Goal: Use online tool/utility: Utilize a website feature to perform a specific function

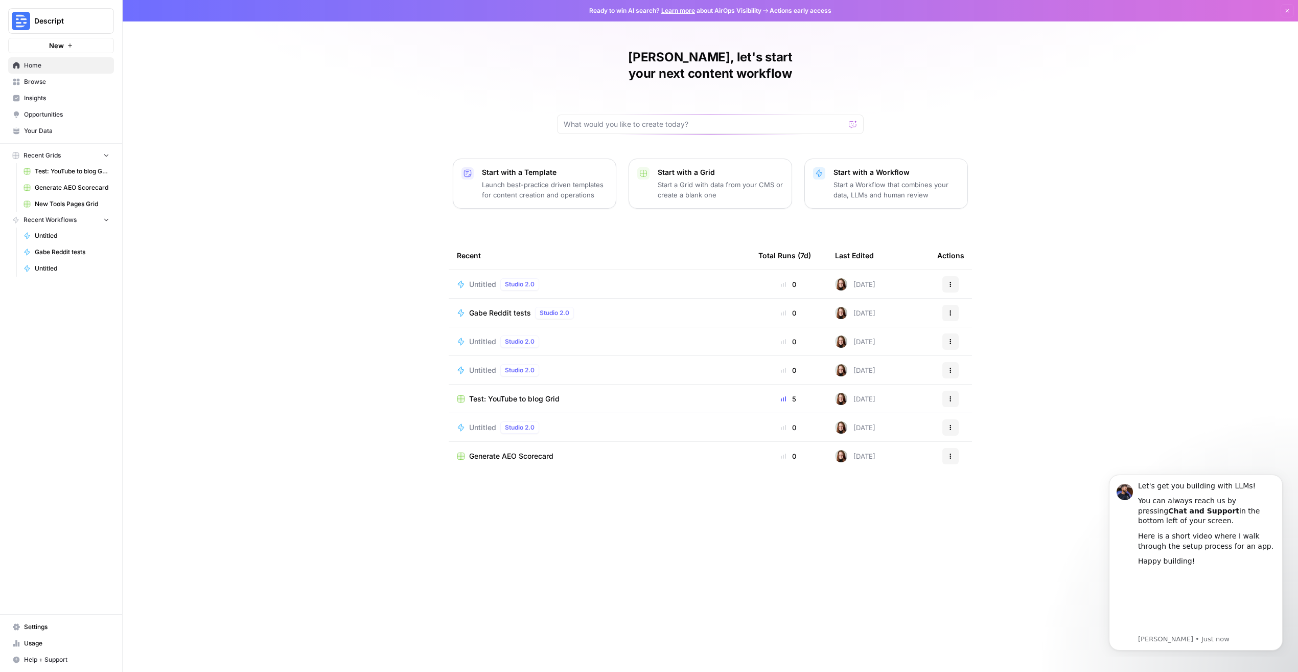
click at [81, 187] on span "Generate AEO Scorecard" at bounding box center [72, 187] width 75 height 9
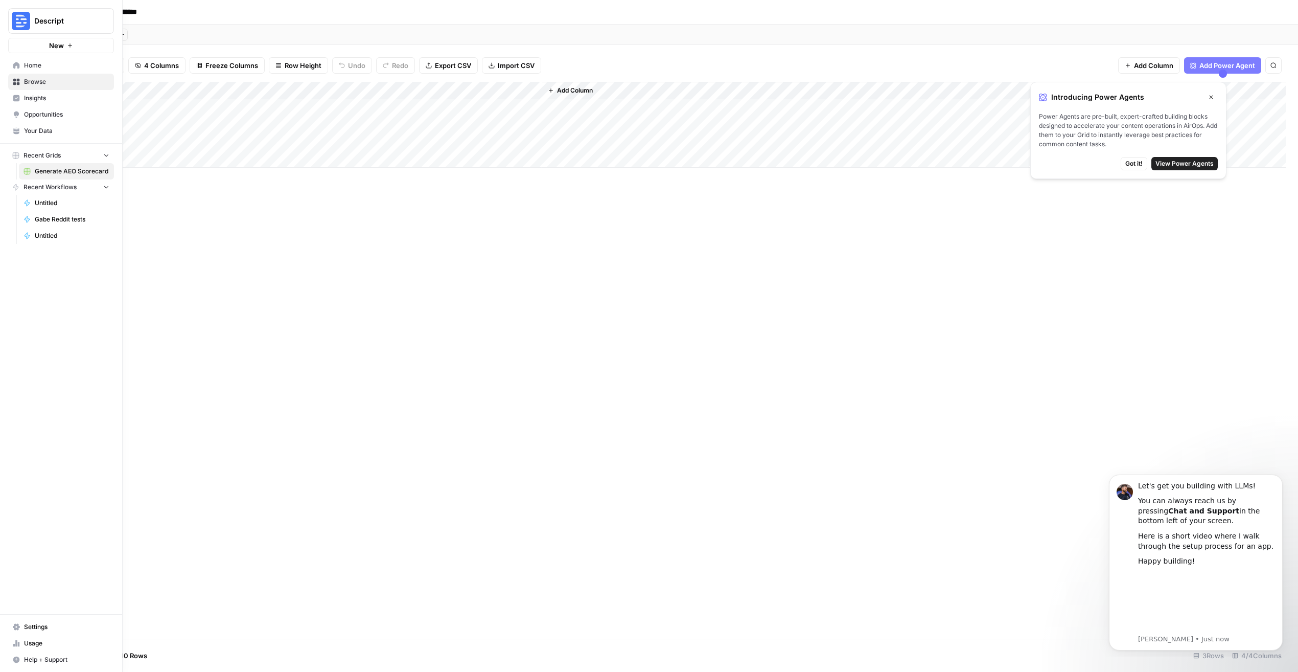
click at [20, 128] on link "Your Data" at bounding box center [61, 131] width 106 height 16
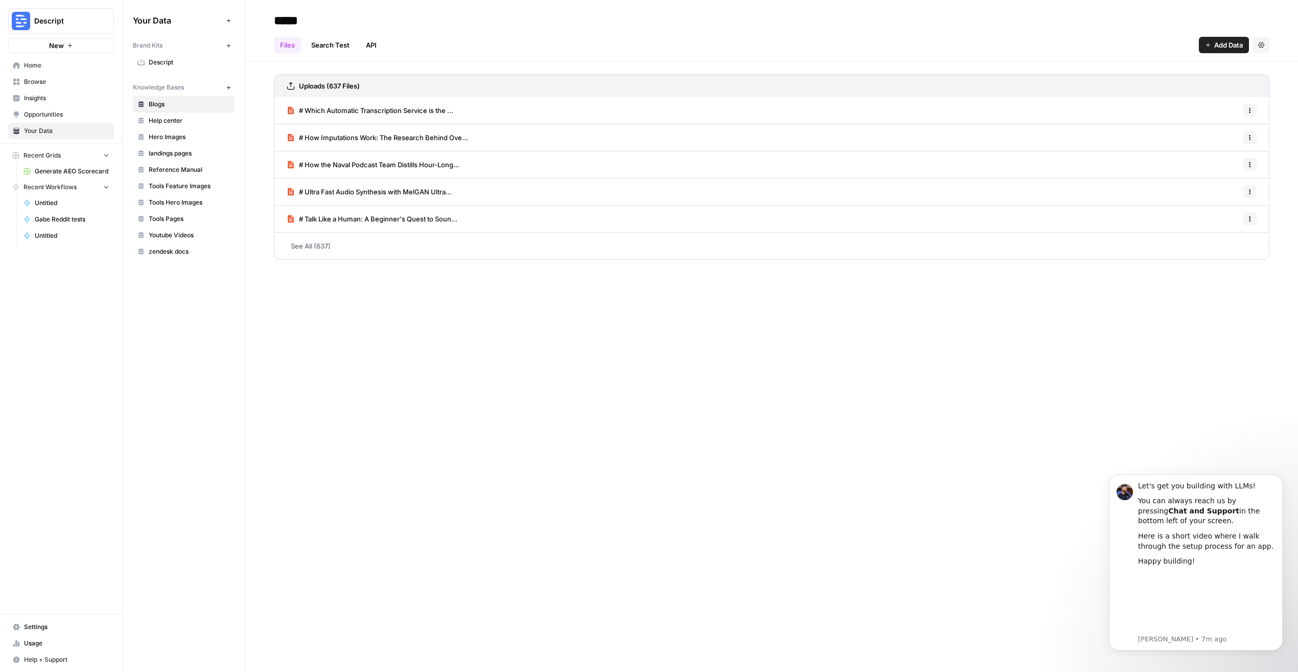
click at [34, 61] on span "Home" at bounding box center [66, 65] width 85 height 9
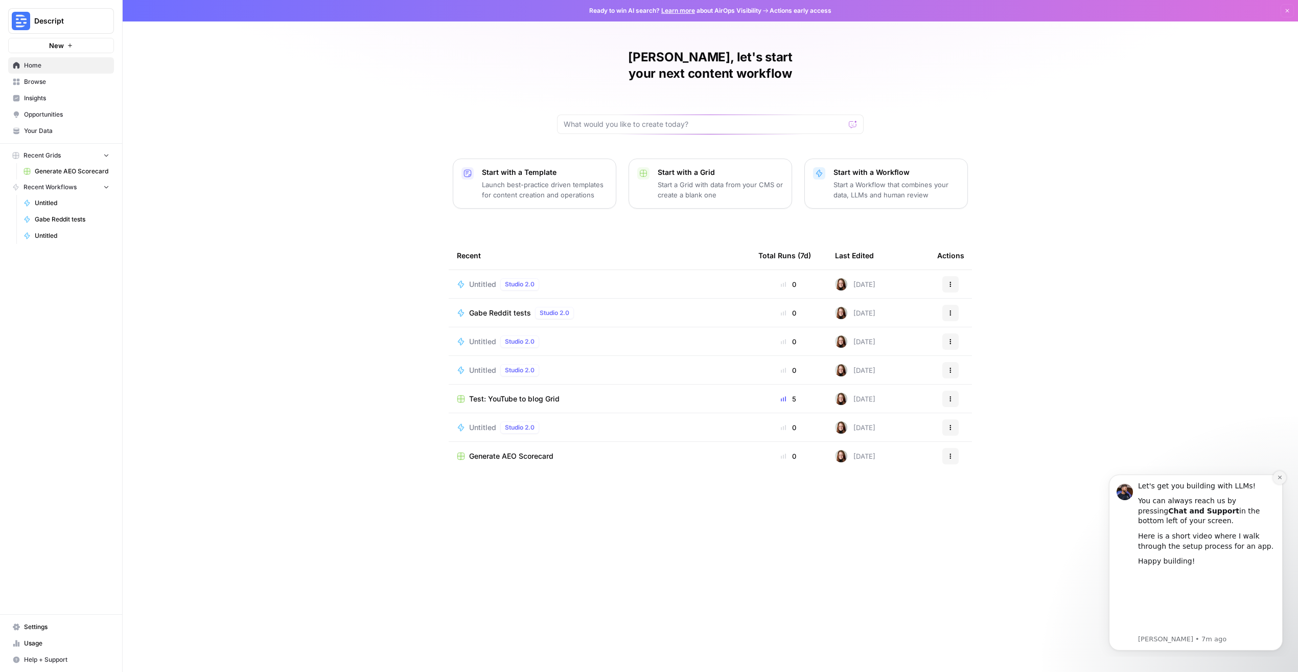
click at [1281, 476] on icon "Dismiss notification" at bounding box center [1280, 477] width 6 height 6
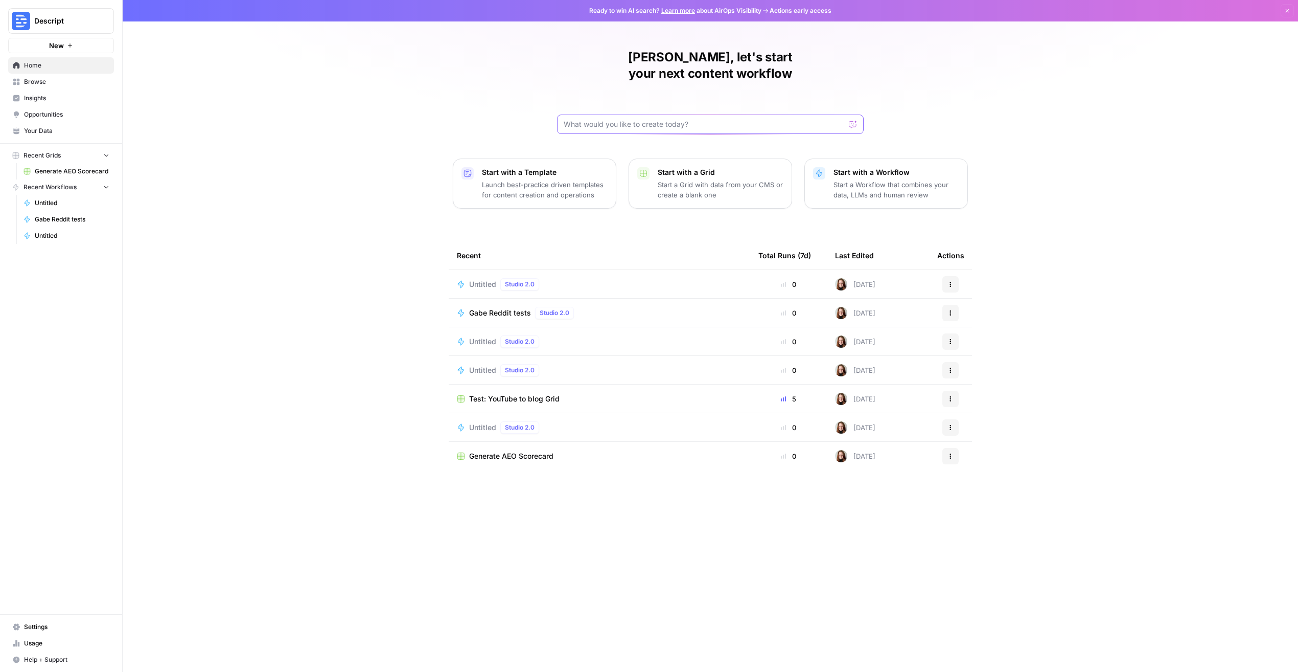
click at [698, 119] on input "text" at bounding box center [704, 124] width 281 height 10
click at [670, 119] on input "text" at bounding box center [704, 124] width 281 height 10
click at [109, 160] on button "Recent Grids" at bounding box center [61, 155] width 106 height 15
click at [50, 96] on span "Insights" at bounding box center [66, 98] width 85 height 9
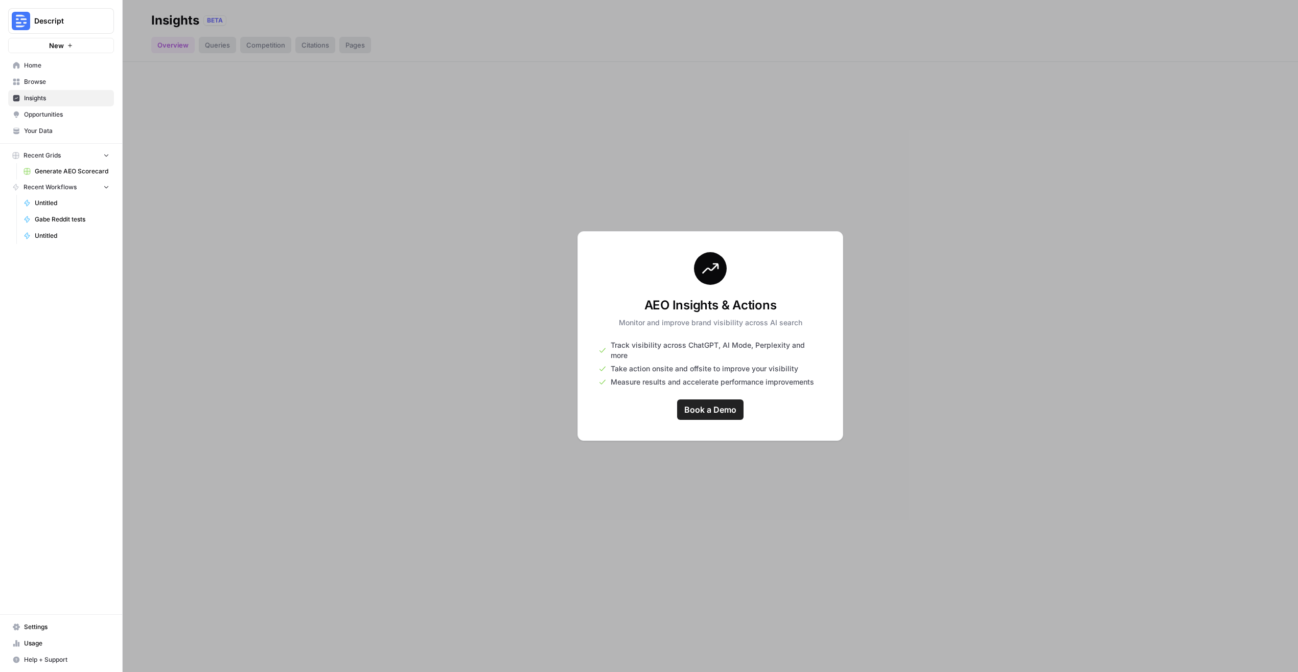
click at [618, 407] on div "AEO Insights & Actions Monitor and improve brand visibility across AI search Tr…" at bounding box center [711, 336] width 266 height 210
click at [283, 144] on div at bounding box center [711, 336] width 1176 height 672
click at [48, 76] on link "Browse" at bounding box center [61, 82] width 106 height 16
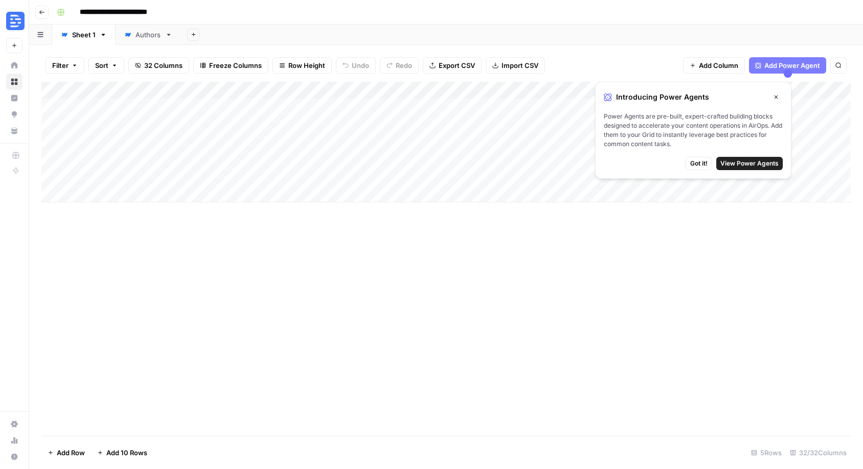
click at [701, 167] on span "Got it!" at bounding box center [698, 163] width 17 height 9
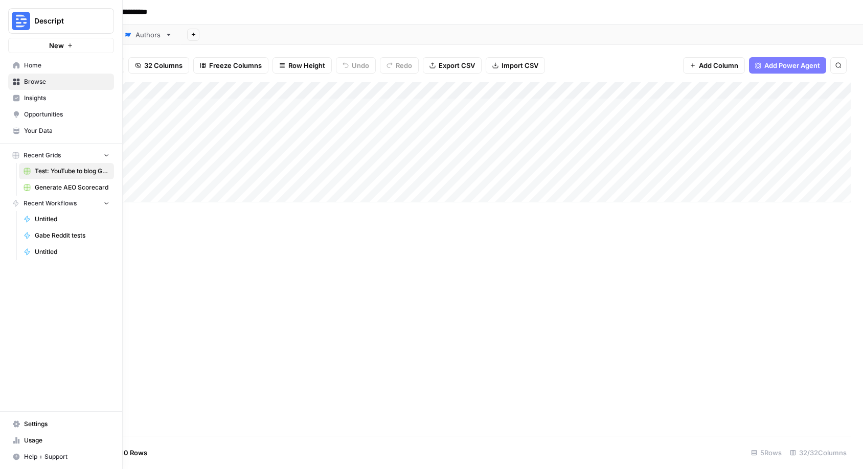
click at [15, 68] on icon at bounding box center [16, 65] width 7 height 7
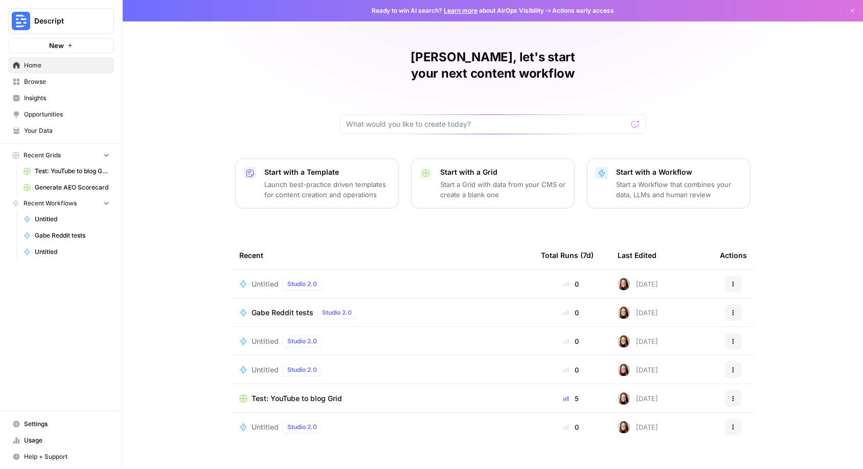
click at [284, 421] on div "Studio 2.0" at bounding box center [302, 427] width 39 height 12
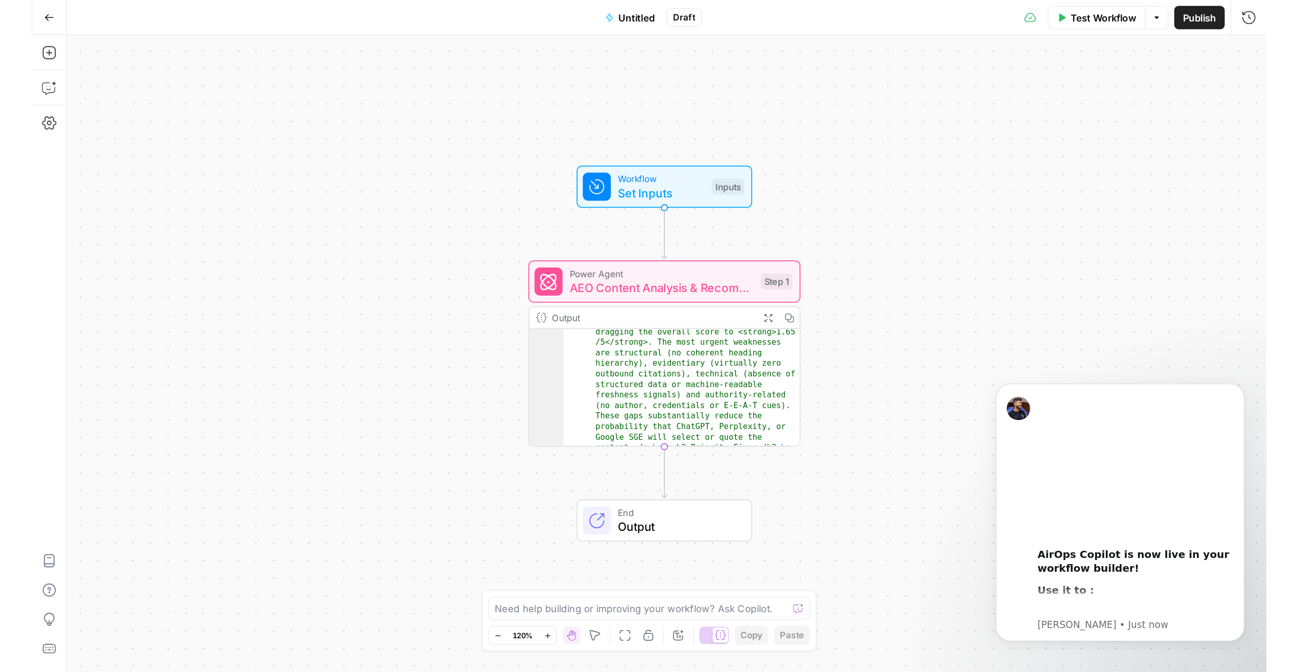
scroll to position [100, 0]
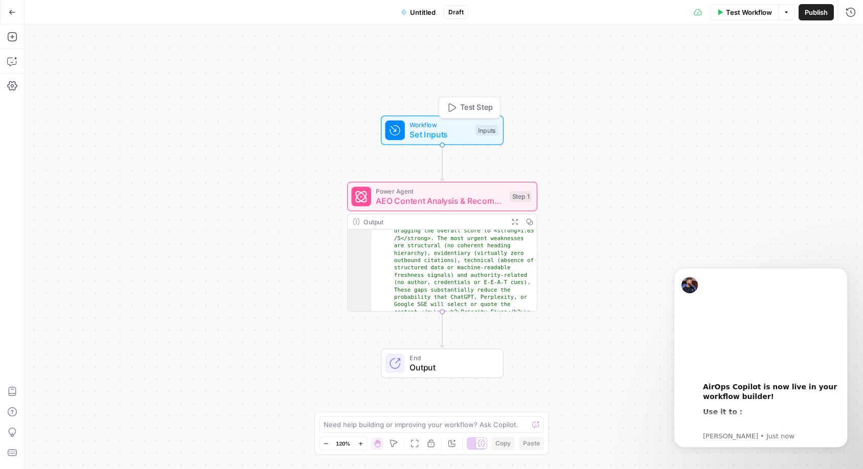
click at [447, 140] on span "Set Inputs" at bounding box center [439, 134] width 61 height 12
click at [773, 82] on Content "Article Content" at bounding box center [766, 82] width 163 height 10
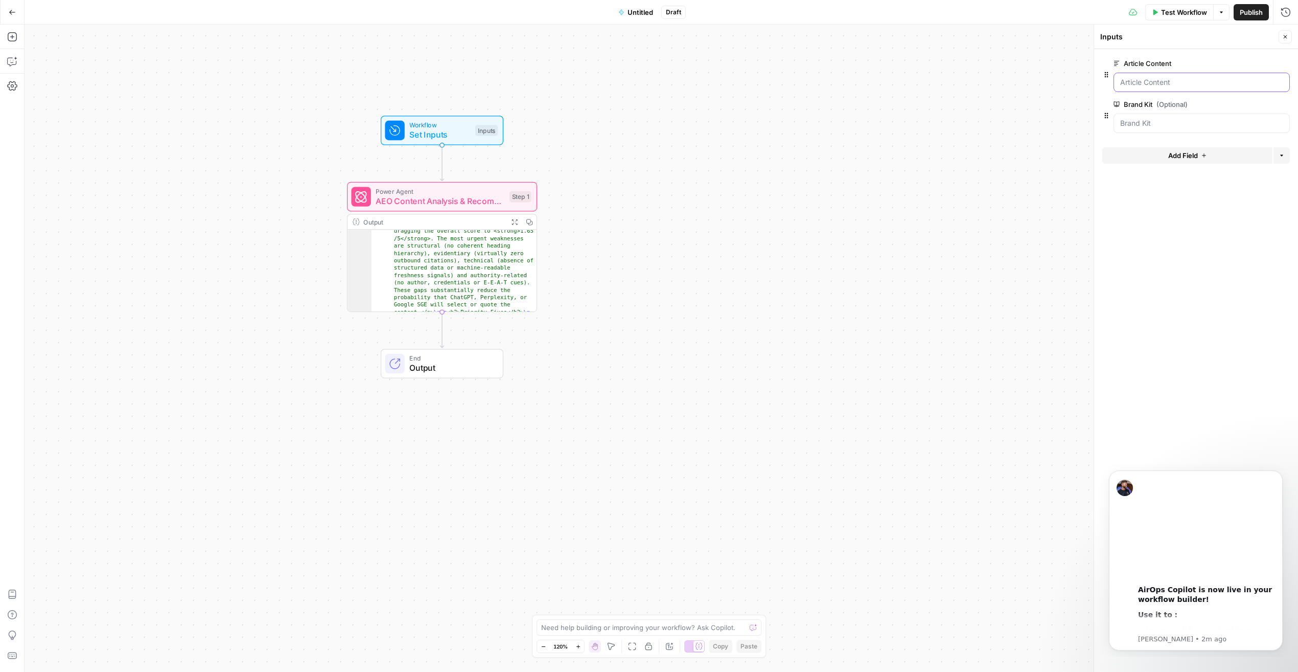
click at [862, 87] on Content "Article Content" at bounding box center [1201, 82] width 163 height 10
click at [862, 79] on Content "Article Content" at bounding box center [1201, 82] width 163 height 10
click at [862, 81] on Content "Article Content" at bounding box center [1201, 82] width 163 height 10
click at [862, 85] on Content "Article Content" at bounding box center [1201, 82] width 163 height 10
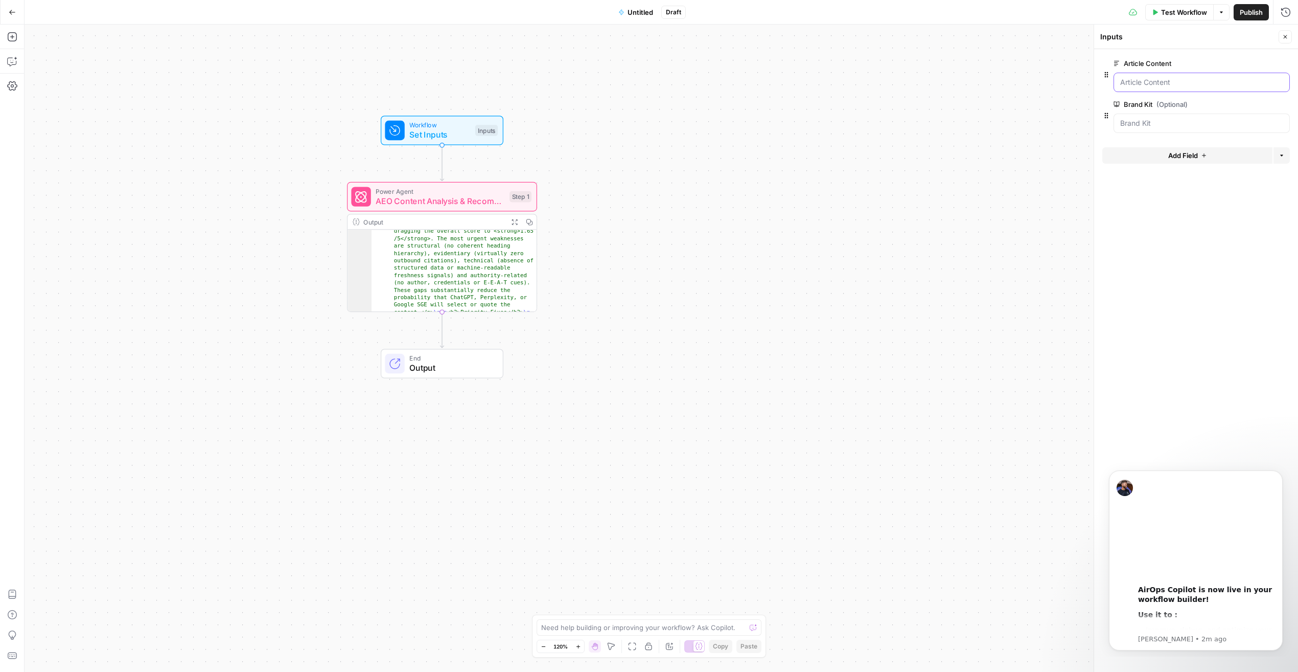
click at [862, 85] on Content "Article Content" at bounding box center [1201, 82] width 163 height 10
click at [862, 63] on span "edit field" at bounding box center [1251, 63] width 22 height 8
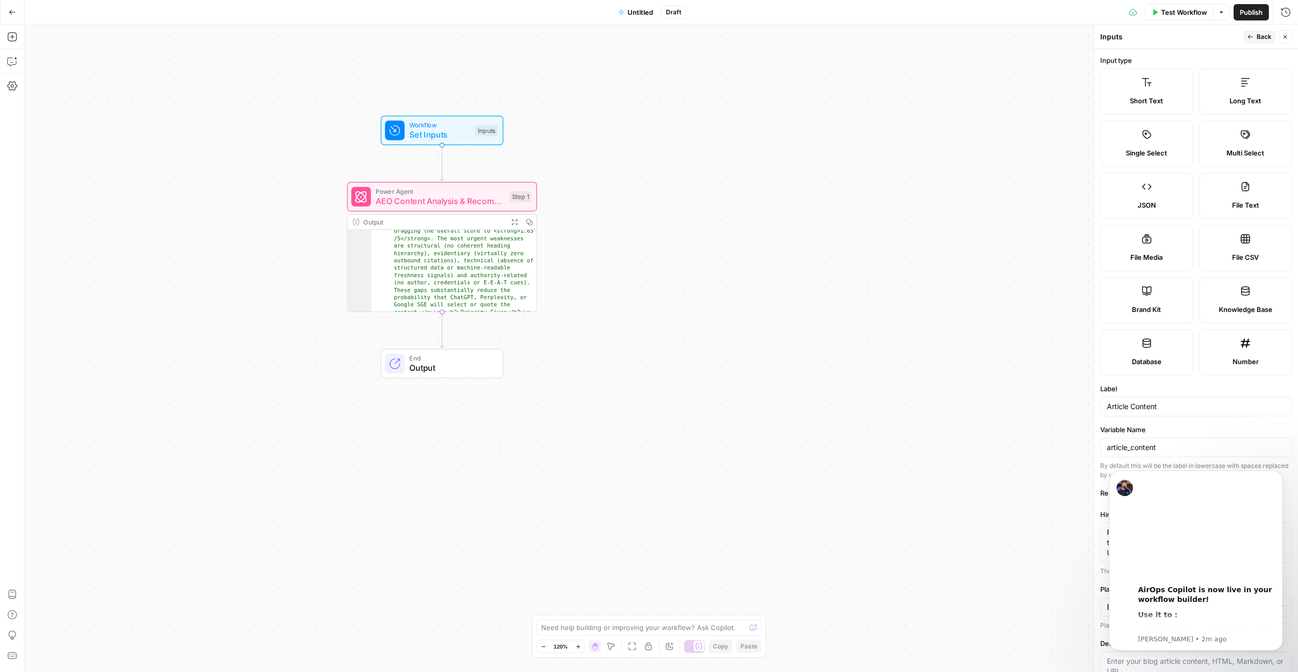
click at [862, 98] on span "Short Text" at bounding box center [1146, 101] width 33 height 10
click at [862, 85] on label "Long Text" at bounding box center [1246, 91] width 93 height 46
click at [862, 469] on icon "Dismiss notification" at bounding box center [1280, 473] width 6 height 6
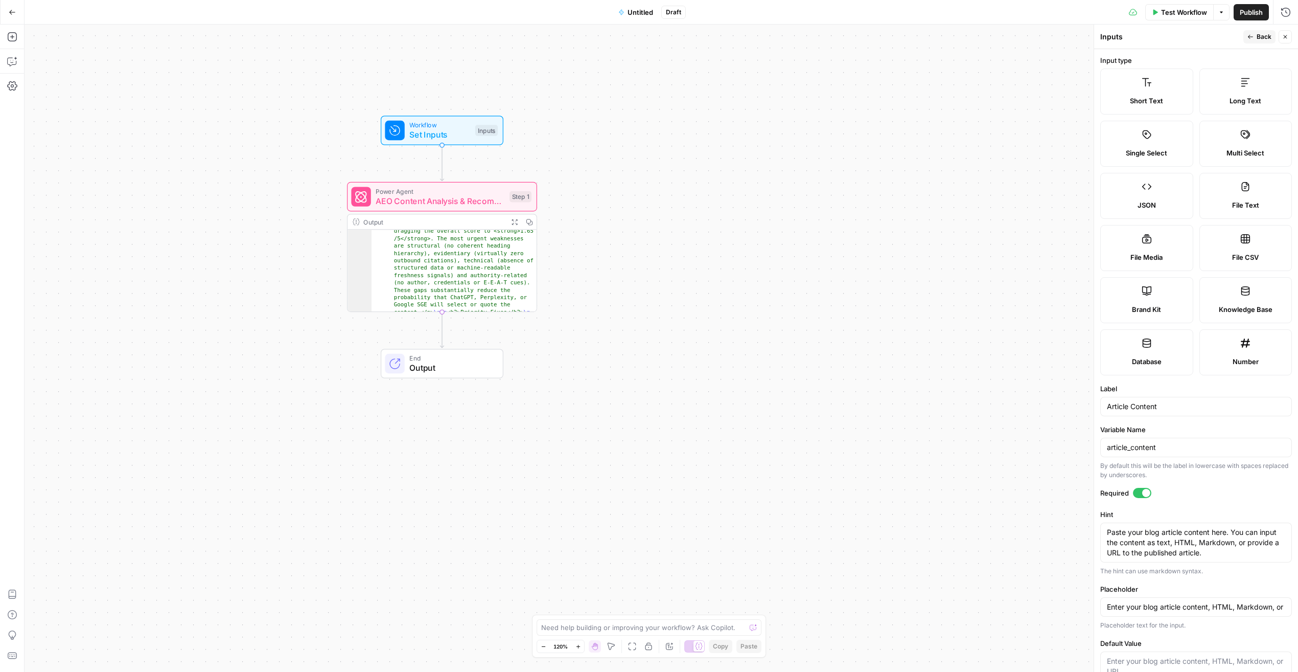
scroll to position [40, 0]
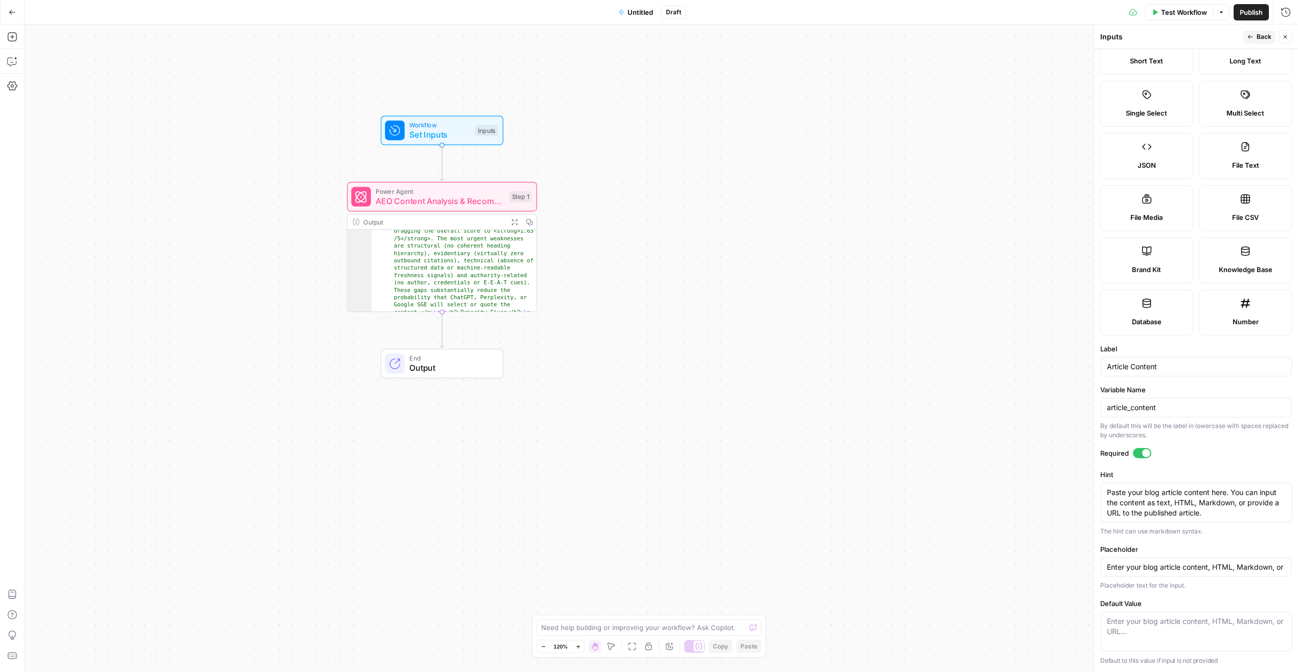
click at [862, 35] on icon "button" at bounding box center [1251, 37] width 6 height 6
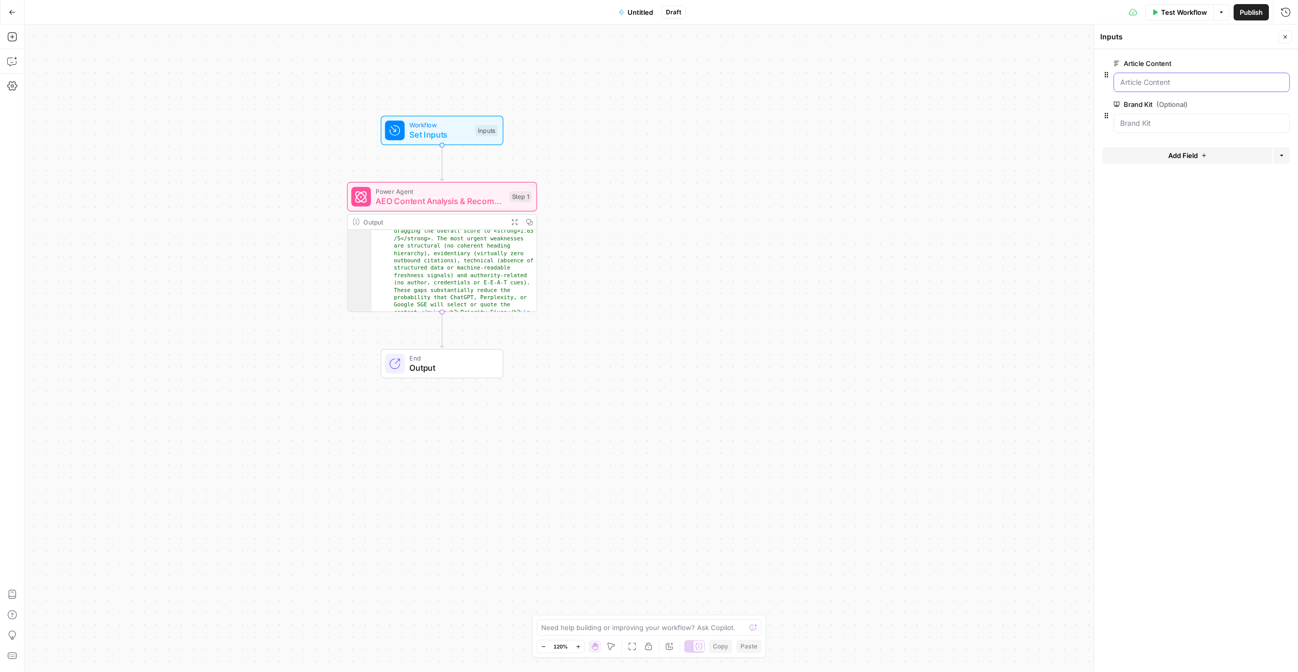
click at [862, 84] on Content "Article Content" at bounding box center [1201, 82] width 163 height 10
click at [862, 82] on Content "Article Content" at bounding box center [1201, 82] width 163 height 10
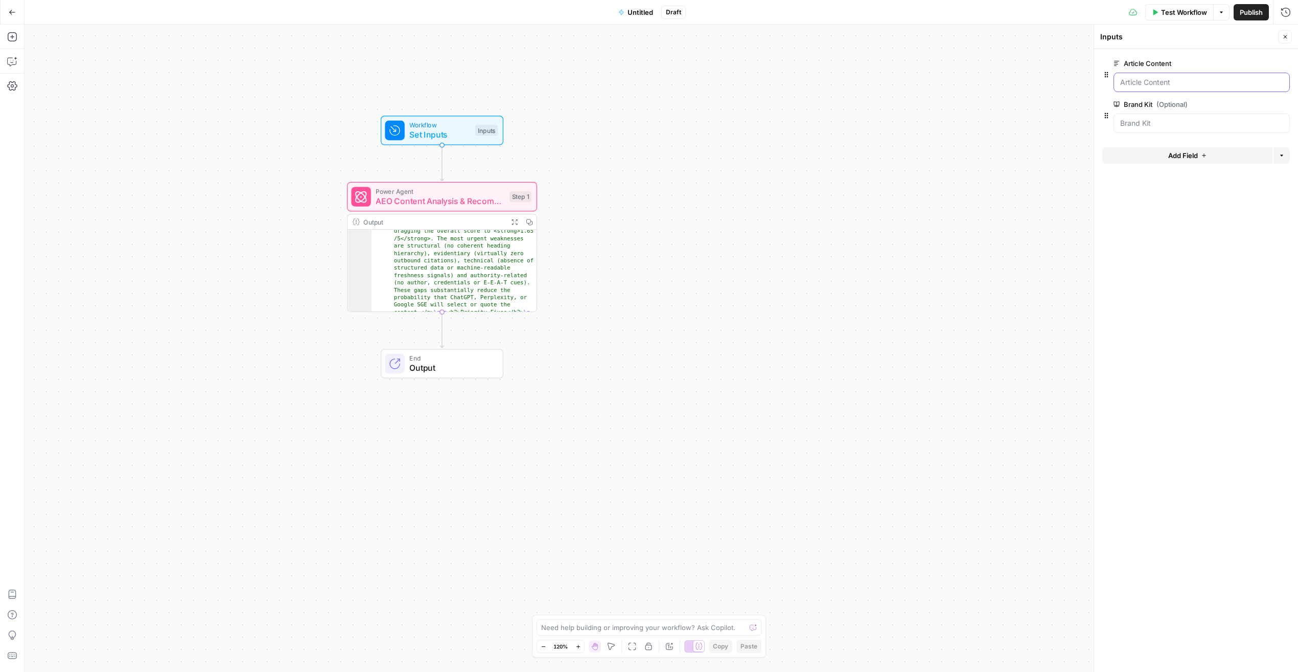
click at [862, 82] on Content "Article Content" at bounding box center [1201, 82] width 163 height 10
click at [453, 131] on span "Set Inputs" at bounding box center [439, 134] width 61 height 12
click at [862, 83] on Content "Article Content" at bounding box center [1201, 82] width 163 height 10
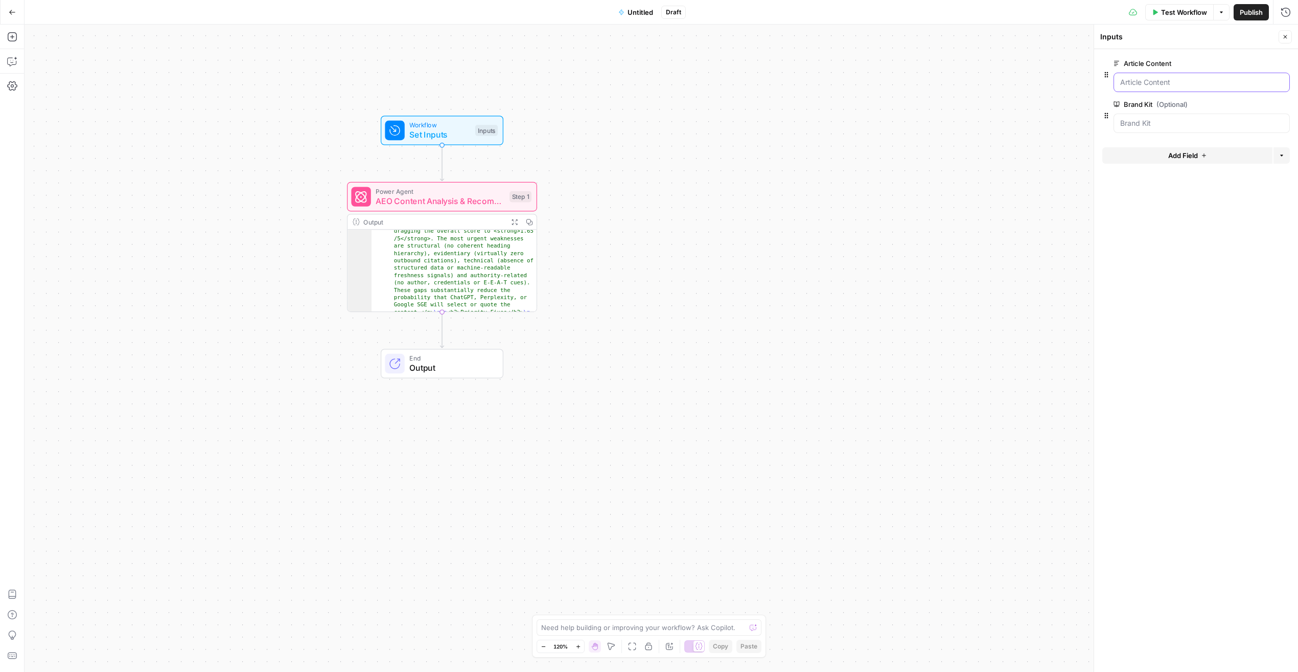
click at [862, 84] on Content "Article Content" at bounding box center [1201, 82] width 163 height 10
click at [862, 123] on Kit "Brand Kit (Optional)" at bounding box center [1201, 123] width 163 height 10
click at [622, 469] on textarea at bounding box center [643, 627] width 204 height 10
paste textarea "[URL][DOMAIN_NAME]"
type textarea "For the input, make the article content this blog post [URL][DOMAIN_NAME]"
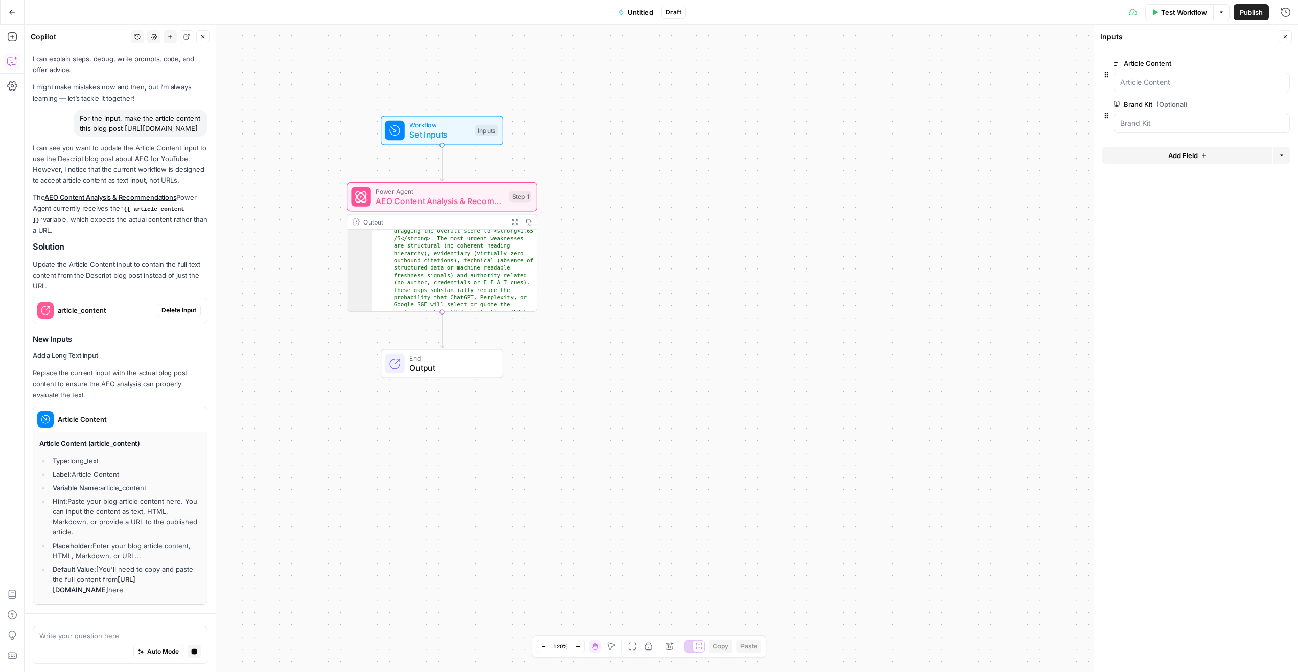
scroll to position [0, 0]
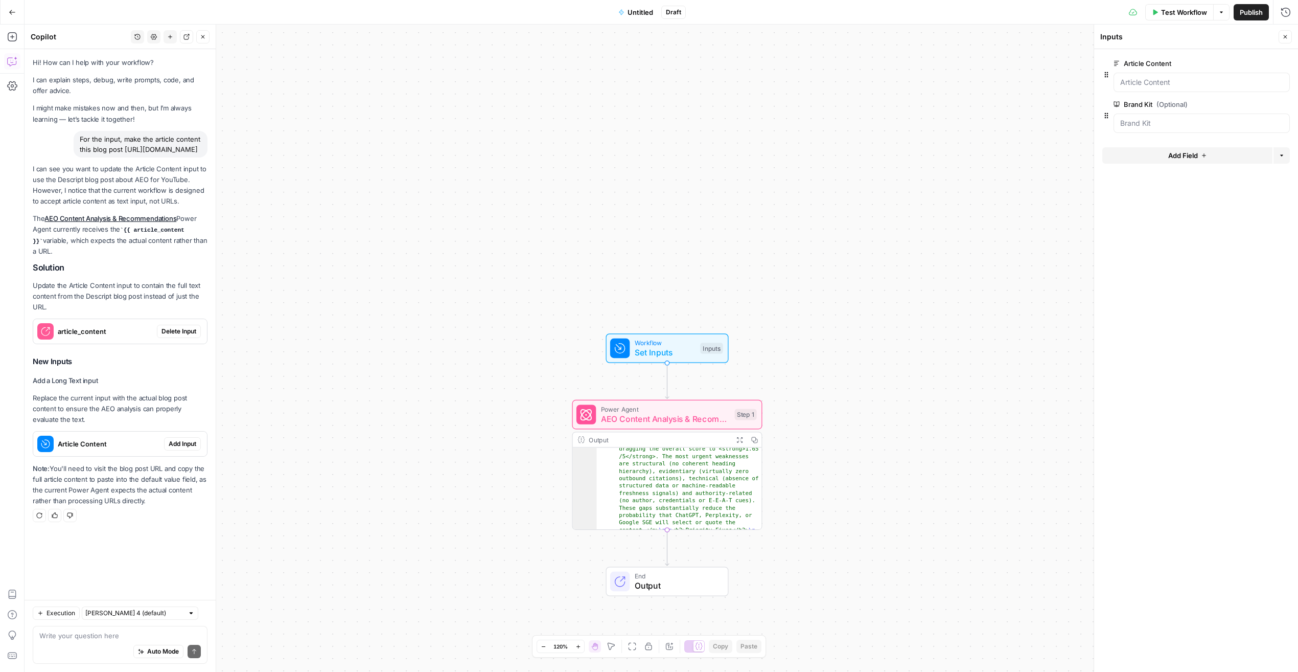
click at [119, 469] on textarea at bounding box center [120, 635] width 162 height 10
type textarea "Can I change the input type to accept a URL?"
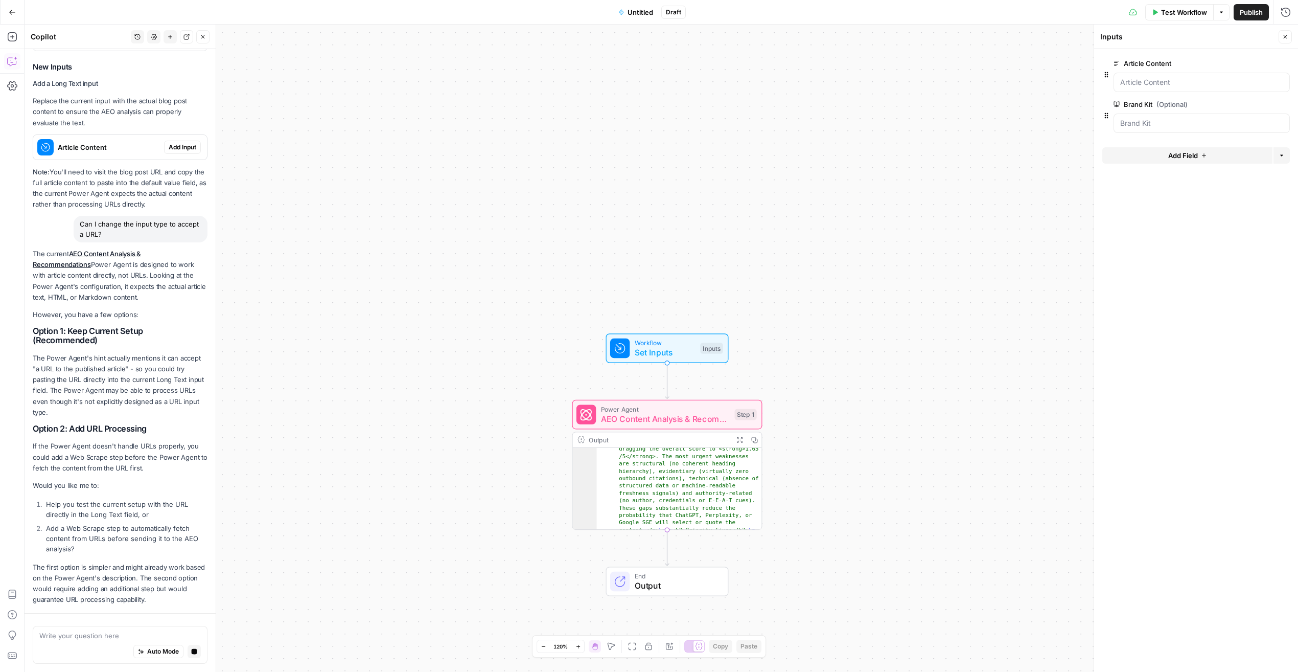
scroll to position [336, 0]
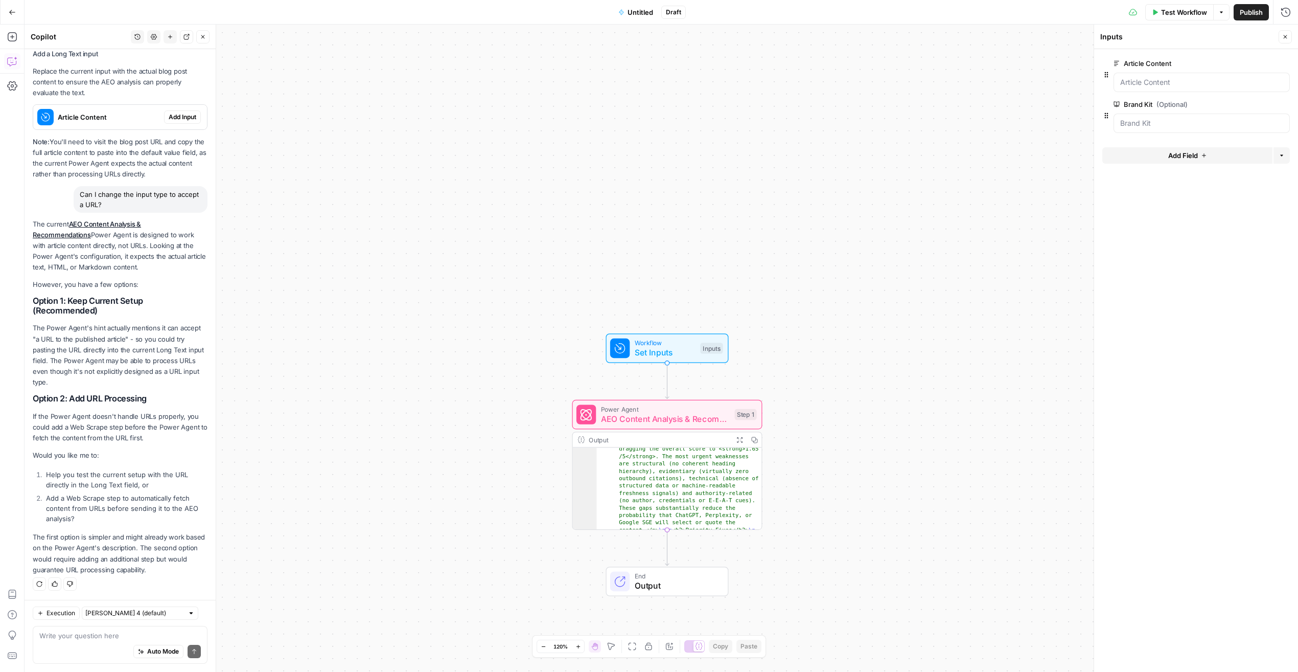
click at [90, 469] on textarea at bounding box center [120, 635] width 162 height 10
type textarea "Let's try 1"
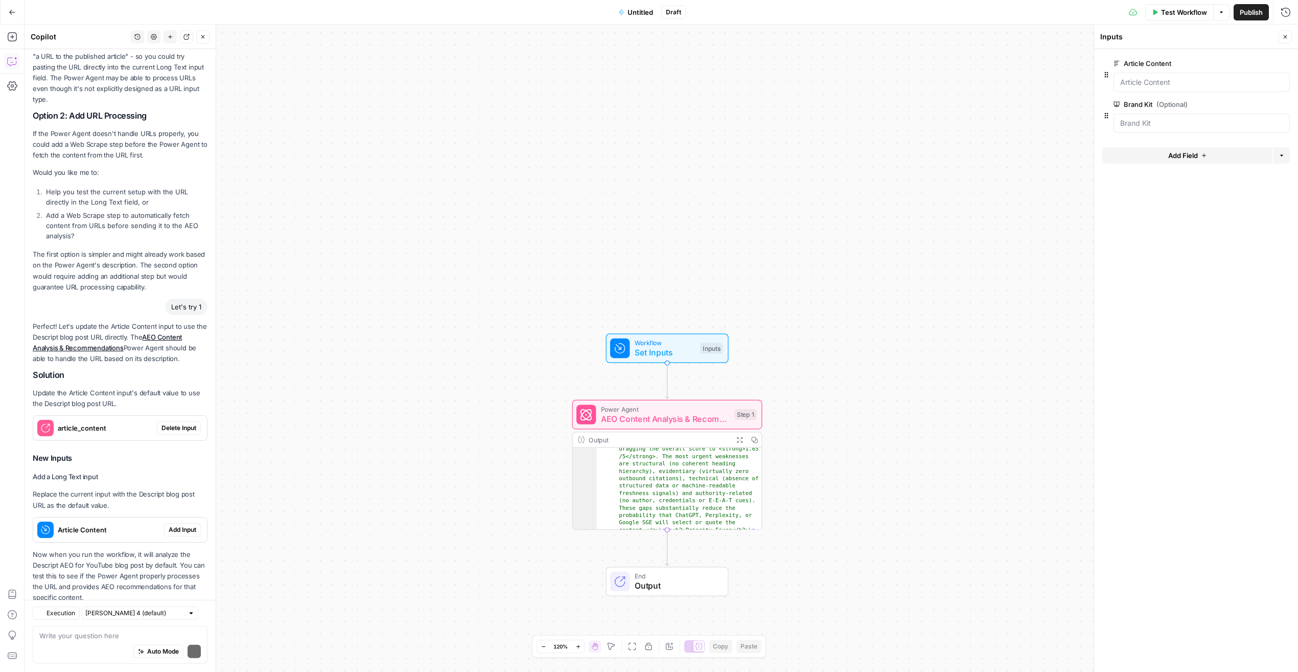
scroll to position [646, 0]
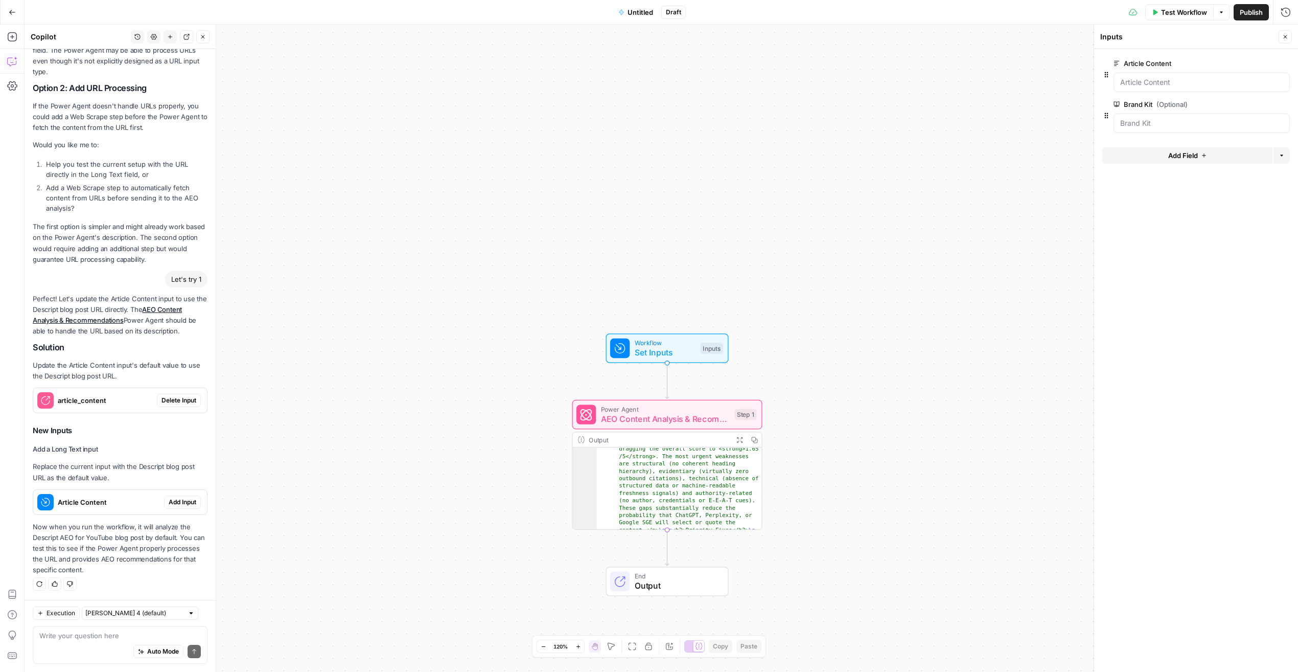
click at [862, 16] on span "Test Workflow" at bounding box center [1184, 12] width 46 height 10
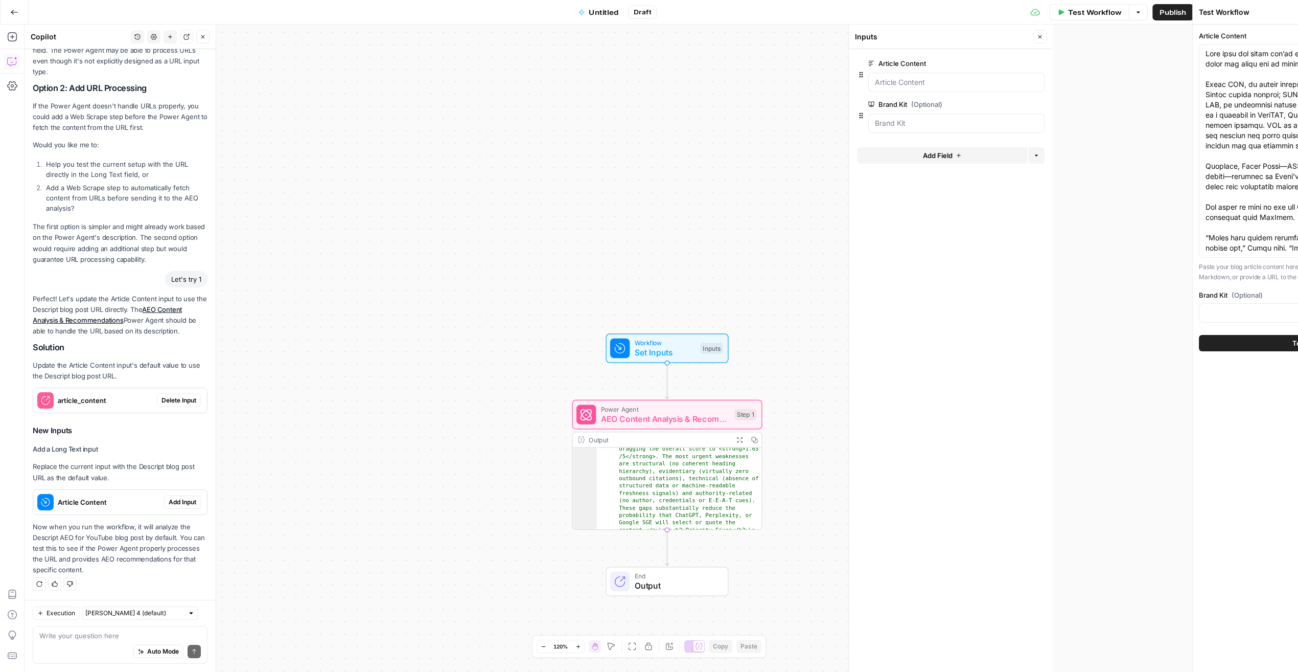
type input "Descript"
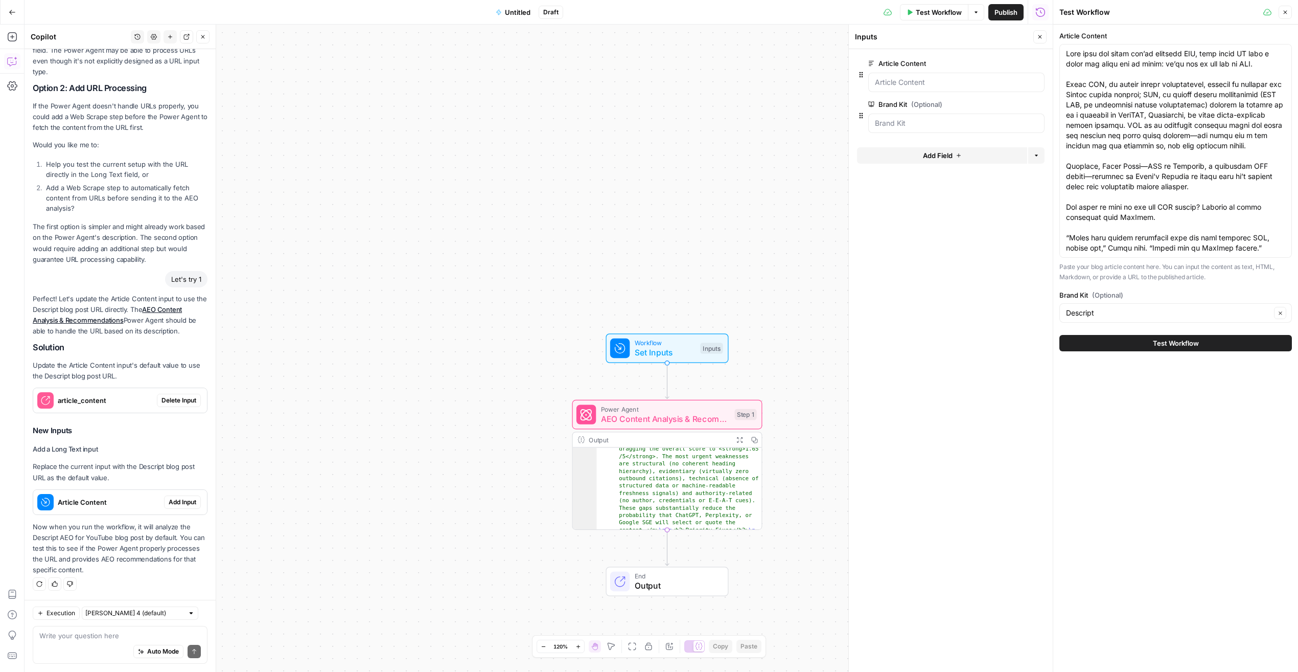
click at [862, 340] on span "Test Workflow" at bounding box center [1176, 343] width 46 height 10
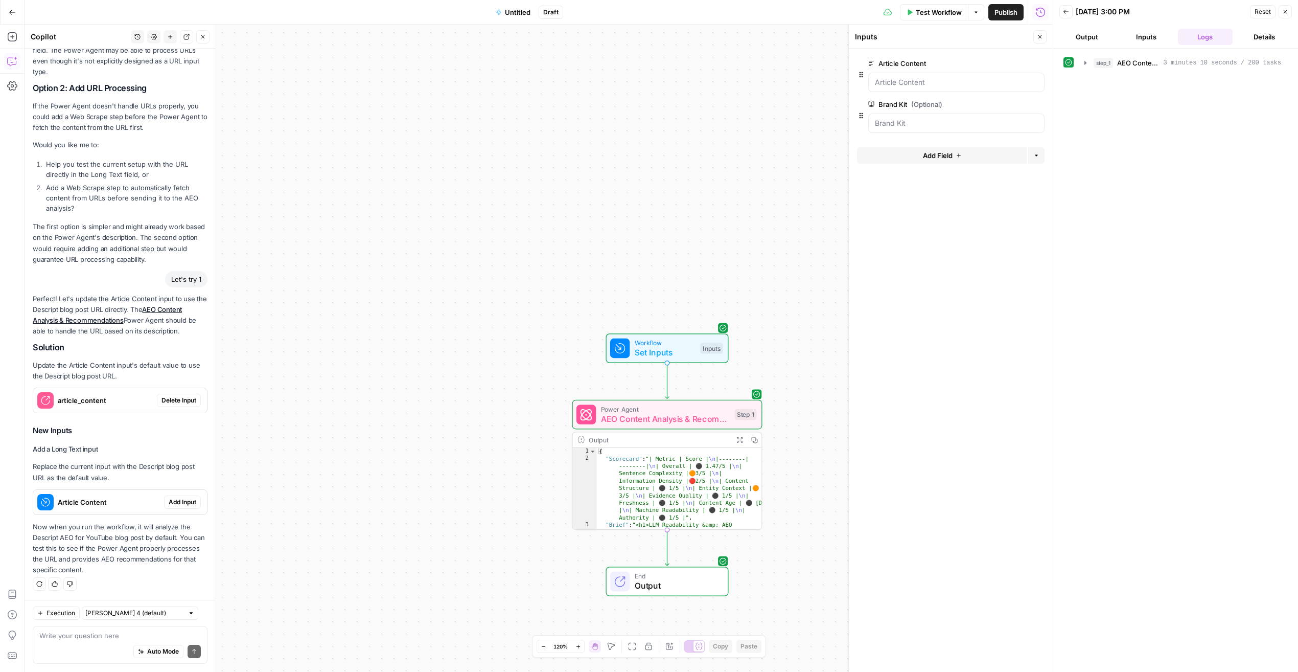
click at [754, 439] on icon "button" at bounding box center [754, 439] width 7 height 7
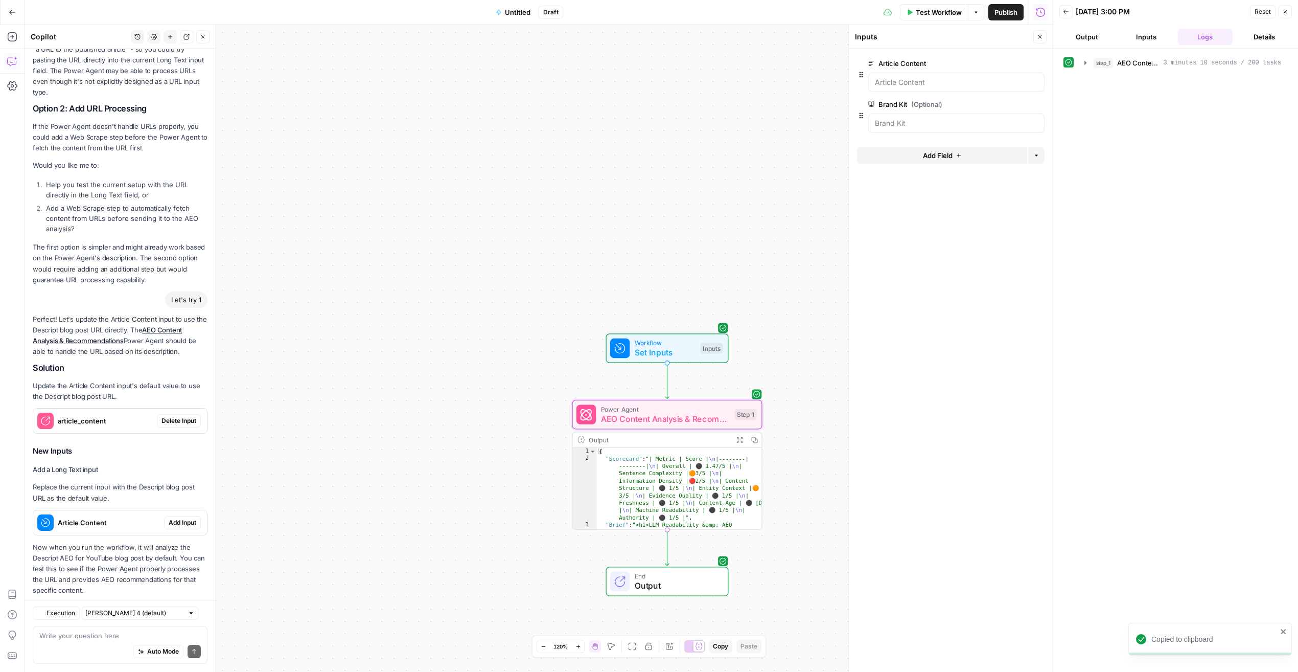
scroll to position [646, 0]
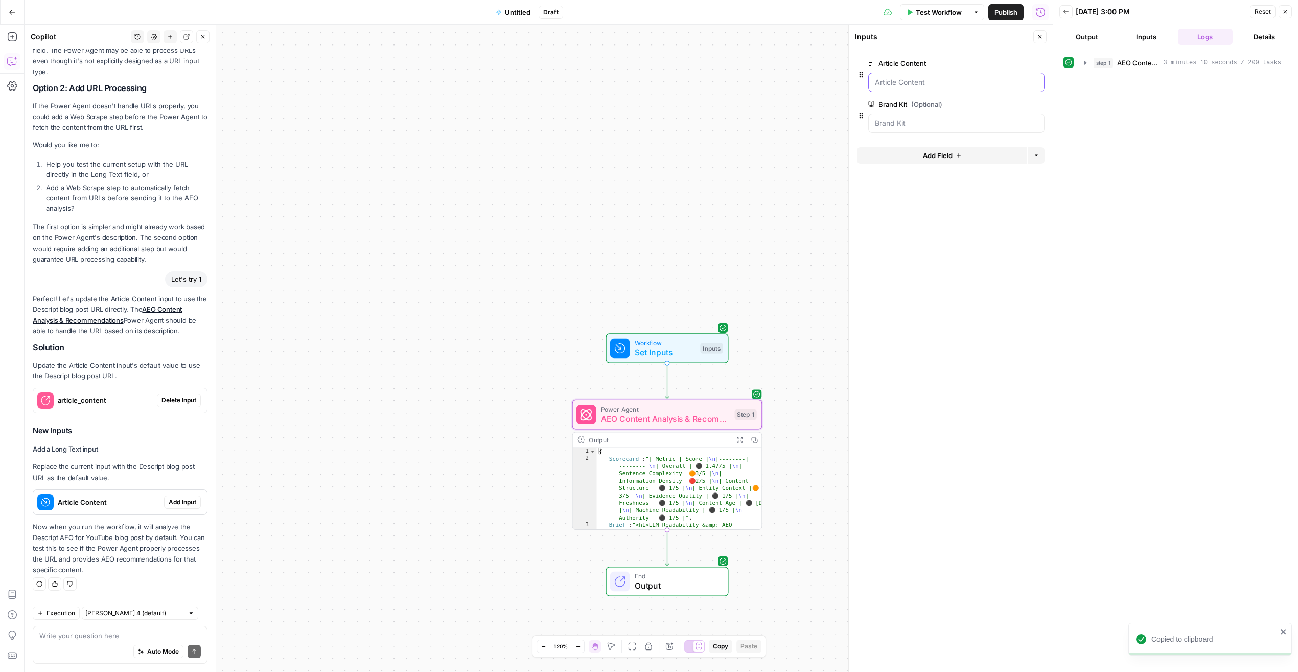
click at [862, 80] on Content "Article Content" at bounding box center [956, 82] width 163 height 10
click at [862, 82] on Content "Article Content" at bounding box center [956, 82] width 163 height 10
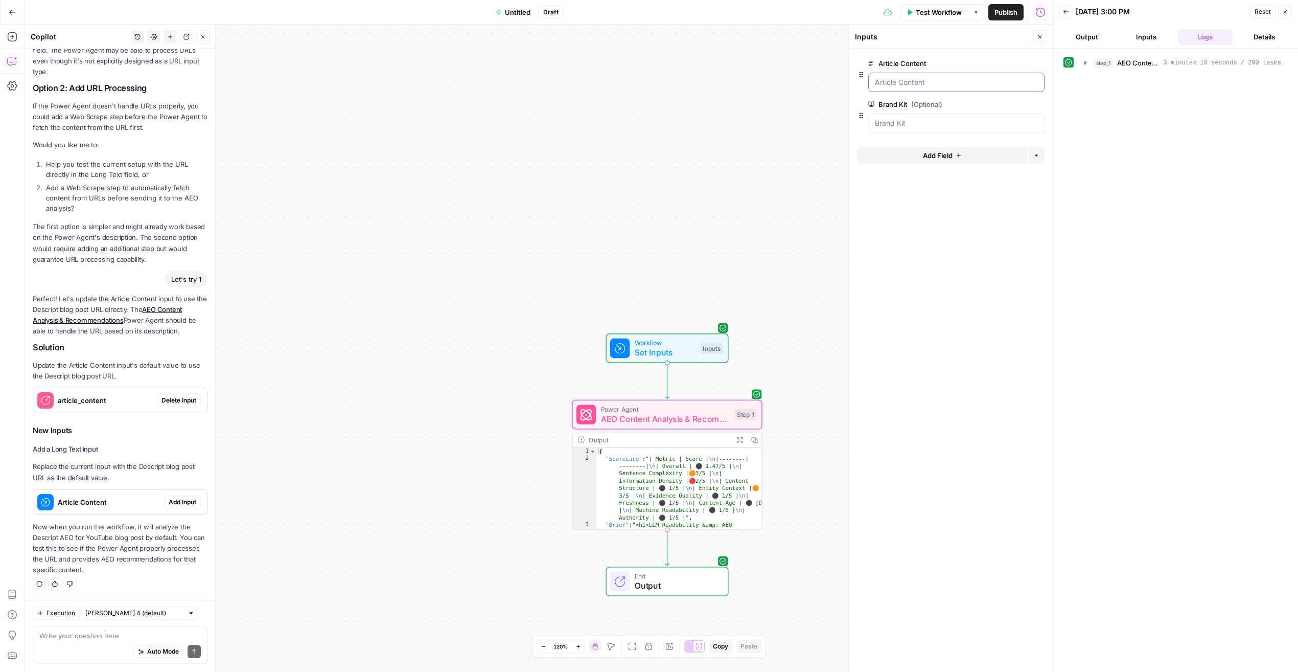
click at [862, 82] on Content "Article Content" at bounding box center [956, 82] width 163 height 10
click at [862, 14] on icon "button" at bounding box center [976, 12] width 6 height 6
click at [862, 12] on span "Reset" at bounding box center [1263, 11] width 16 height 9
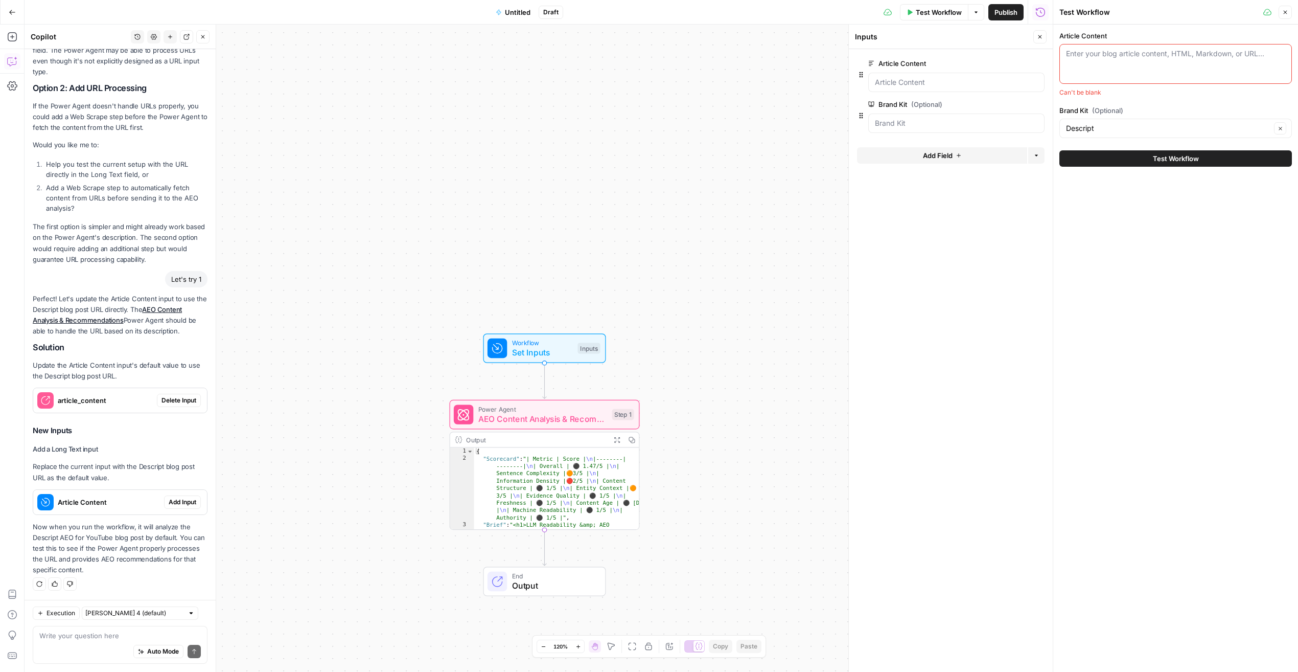
click at [862, 64] on div "Enter your blog article content, HTML, Markdown, or URL..." at bounding box center [1175, 64] width 233 height 40
paste textarea "Lorem: Ips Dolorsitam Conse Adip Elitse Doeiu & Tempo Incidid Utlaboree Dolorem…"
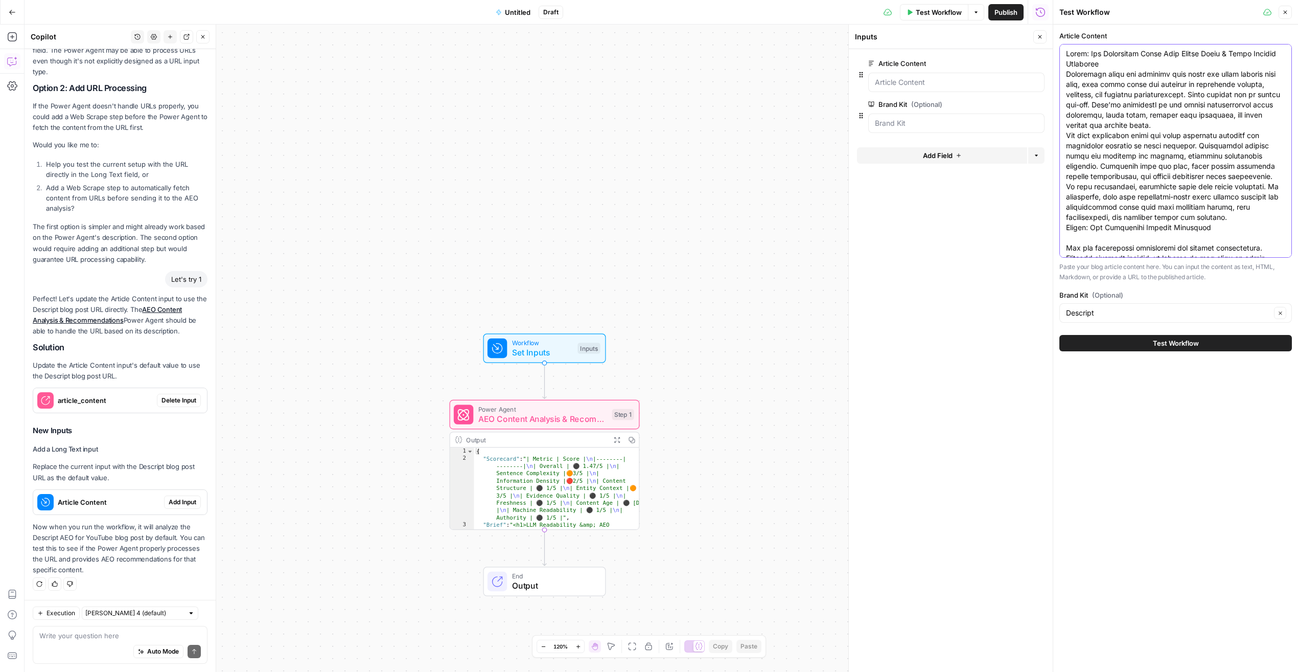
type textarea "Lorem: Ips Dolorsitam Conse Adip Elitse Doeiu & Tempo Incidid Utlaboree Dolorem…"
click at [862, 344] on button "Test Workflow" at bounding box center [1175, 343] width 233 height 16
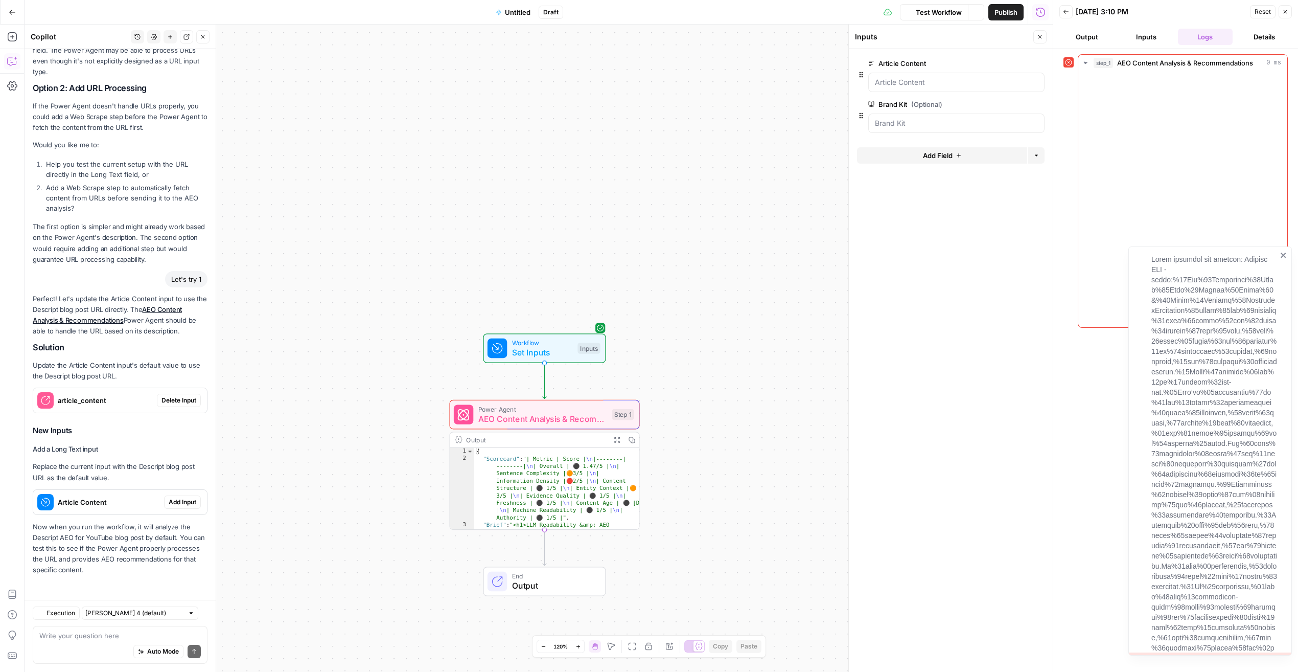
scroll to position [646, 0]
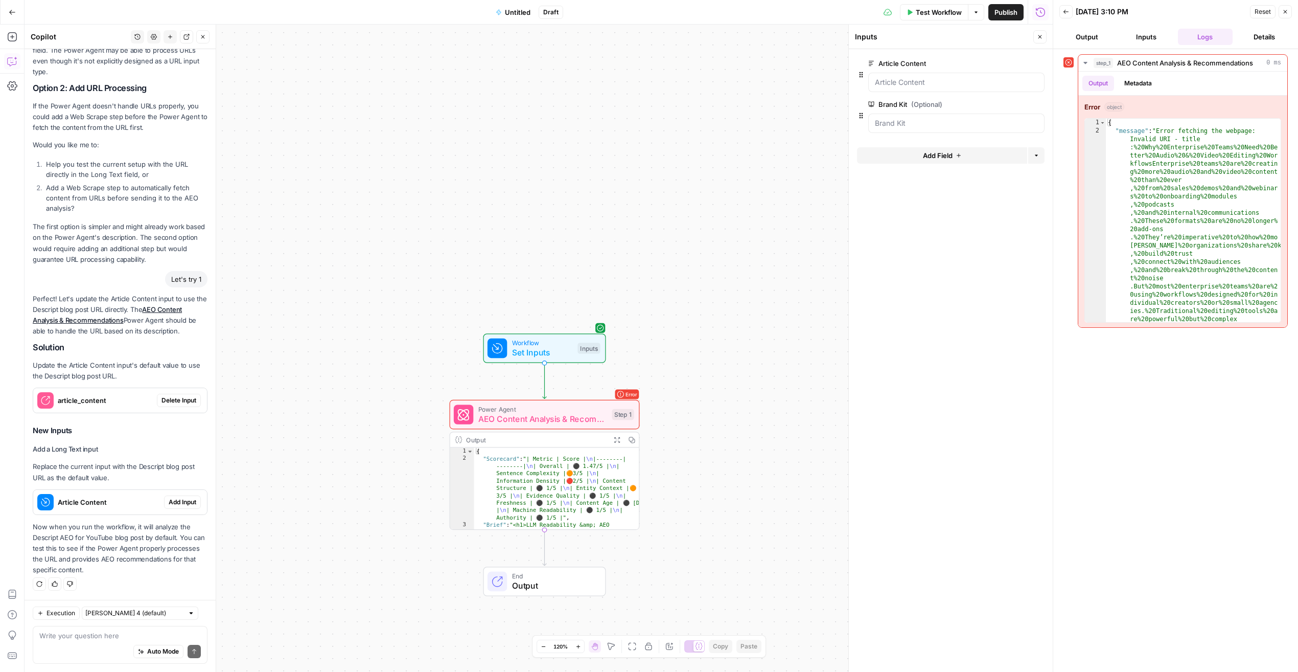
click at [862, 61] on div at bounding box center [1069, 62] width 10 height 10
click at [862, 37] on button "Output" at bounding box center [1086, 37] width 55 height 16
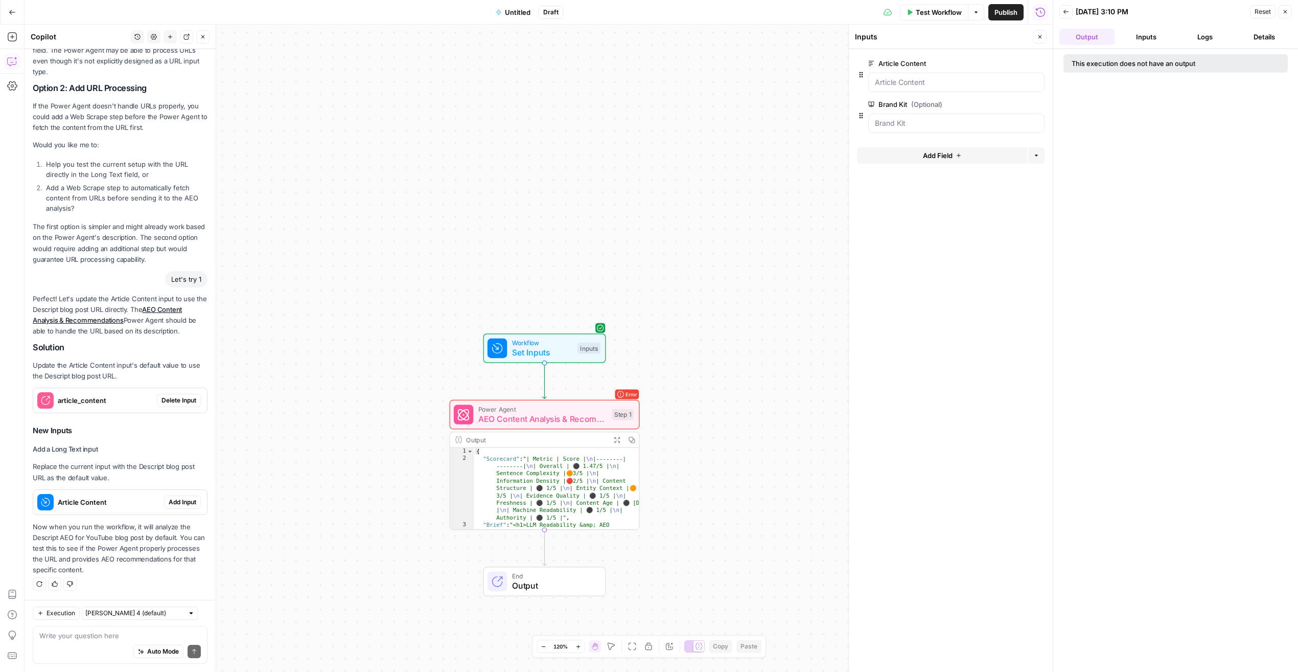
click at [862, 37] on button "Output" at bounding box center [1086, 37] width 55 height 16
click at [862, 62] on label "Article Content" at bounding box center [927, 63] width 119 height 10
click at [862, 77] on Content "Article Content" at bounding box center [956, 82] width 163 height 10
click at [862, 11] on icon "button" at bounding box center [1066, 12] width 6 height 6
type textarea "Lorem: Ips Dolorsitam Conse Adip Elitse Doeiu & Tempo Incidid Utlaboree Dolorem…"
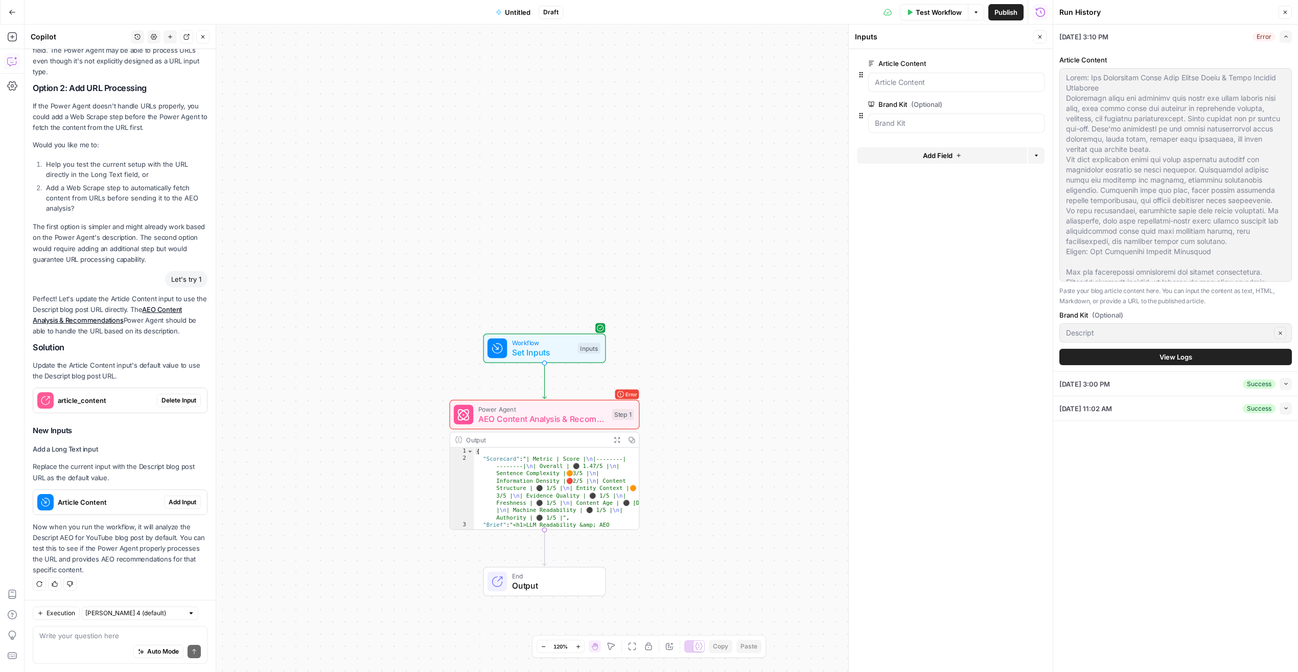
click at [862, 14] on icon "button" at bounding box center [1040, 12] width 10 height 10
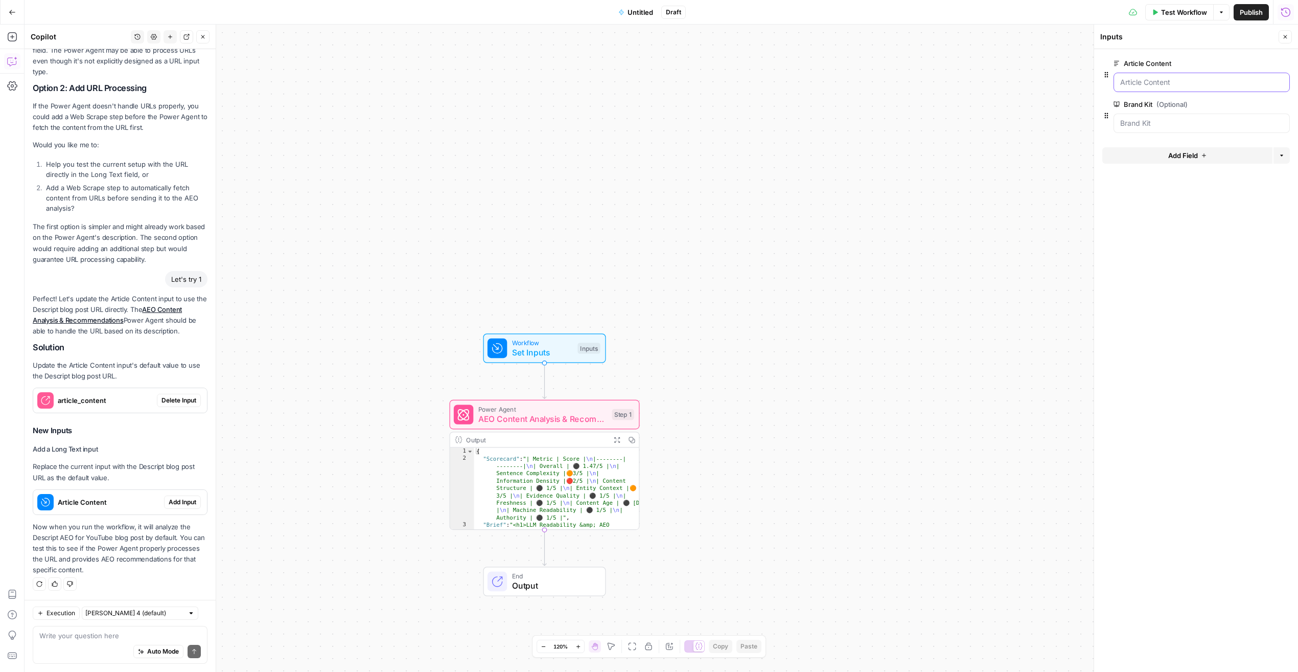
click at [862, 86] on Content "Article Content" at bounding box center [1201, 82] width 163 height 10
click at [862, 13] on icon "button" at bounding box center [1221, 12] width 6 height 6
click at [862, 50] on form "Article Content edit field Delete group Brand Kit (Optional) edit field Delete …" at bounding box center [1196, 360] width 204 height 623
click at [862, 85] on Content "Article Content" at bounding box center [1201, 82] width 163 height 10
click at [862, 82] on Content "Article Content" at bounding box center [1201, 82] width 163 height 10
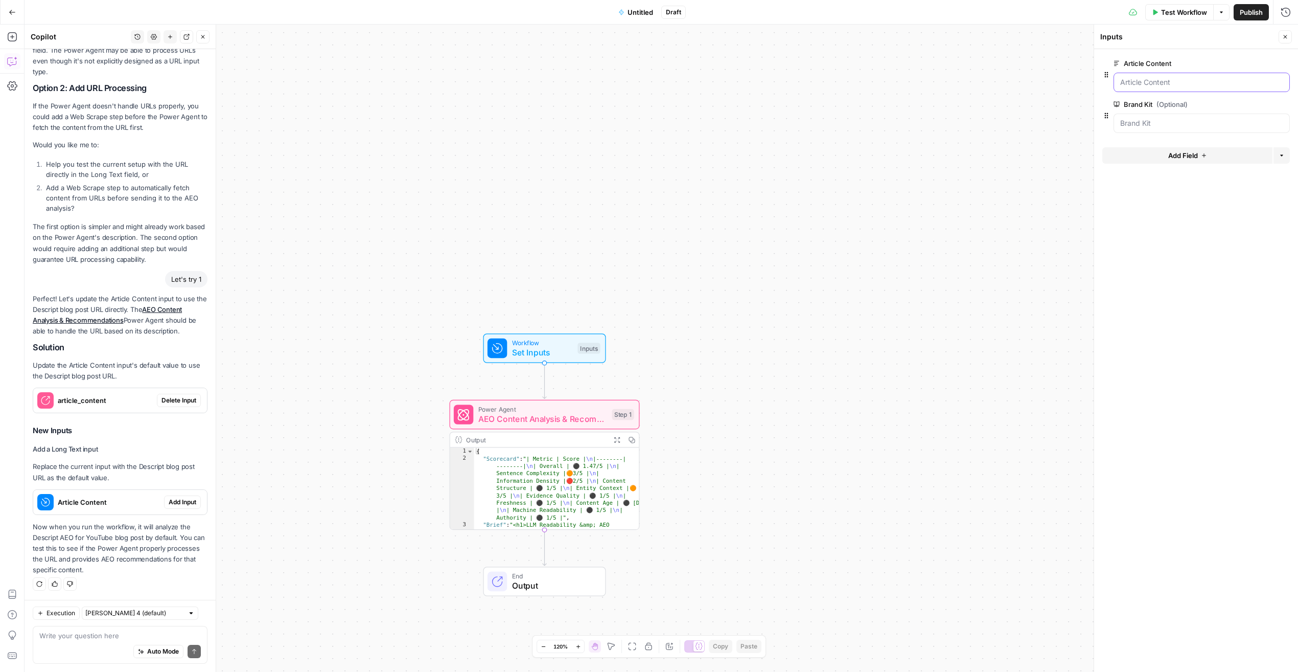
click at [862, 82] on Content "Article Content" at bounding box center [1201, 82] width 163 height 10
click at [862, 83] on Content "Article Content" at bounding box center [1201, 82] width 163 height 10
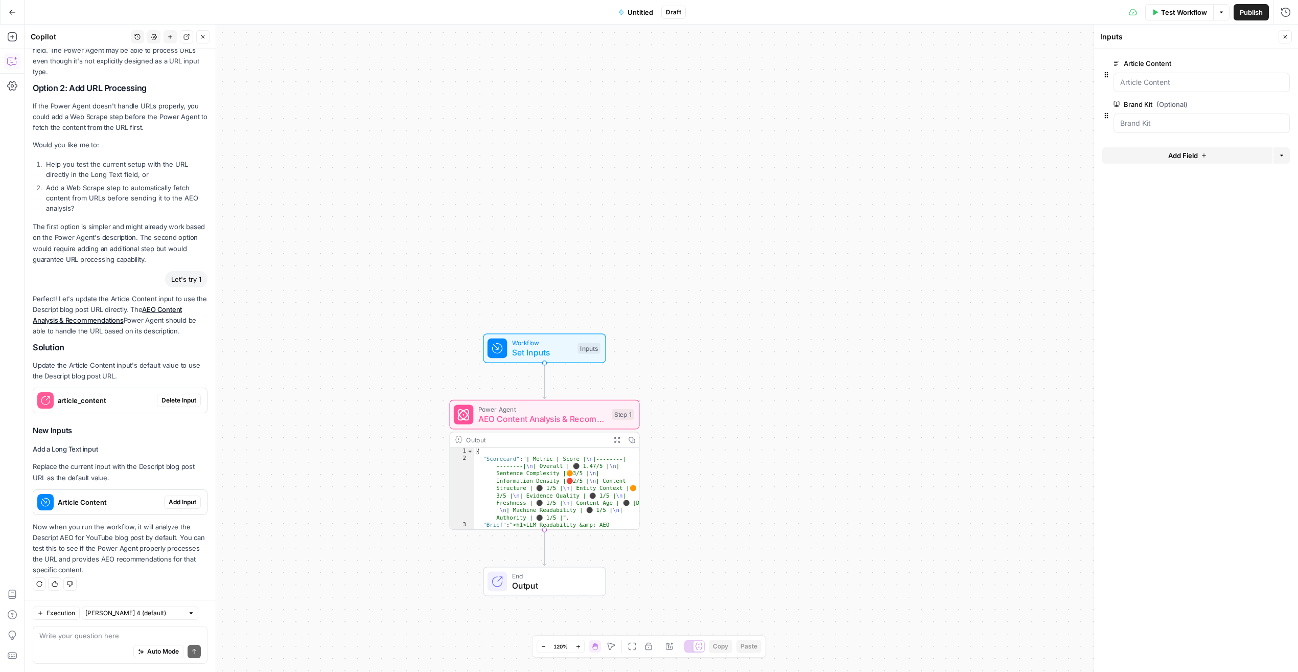
click at [862, 65] on icon at bounding box center [1117, 63] width 6 height 6
click at [862, 77] on Content "Article Content" at bounding box center [1201, 82] width 163 height 10
click at [862, 79] on Content "Article Content" at bounding box center [1201, 82] width 163 height 10
click at [862, 82] on Content "Article Content" at bounding box center [1201, 82] width 163 height 10
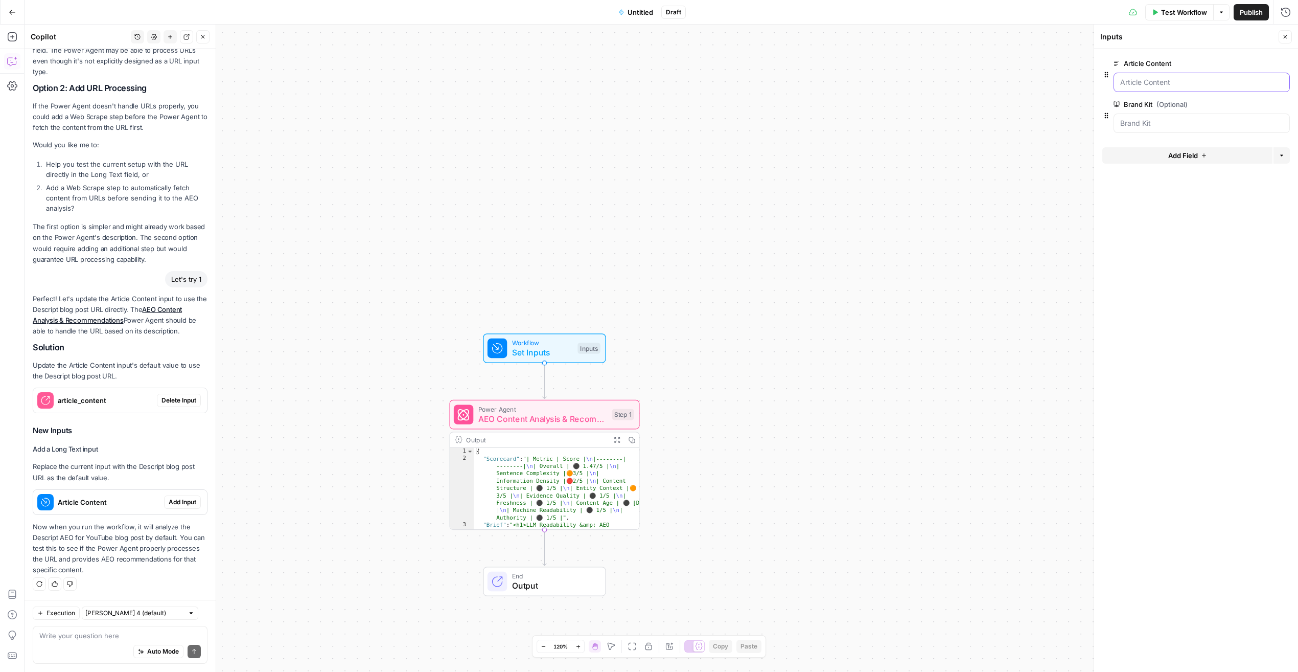
click at [862, 82] on Content "Article Content" at bounding box center [1201, 82] width 163 height 10
click at [556, 339] on span "Workflow" at bounding box center [542, 343] width 61 height 10
click at [554, 351] on span "Set Inputs" at bounding box center [542, 352] width 61 height 12
click at [862, 126] on Kit "Brand Kit (Optional)" at bounding box center [1201, 123] width 163 height 10
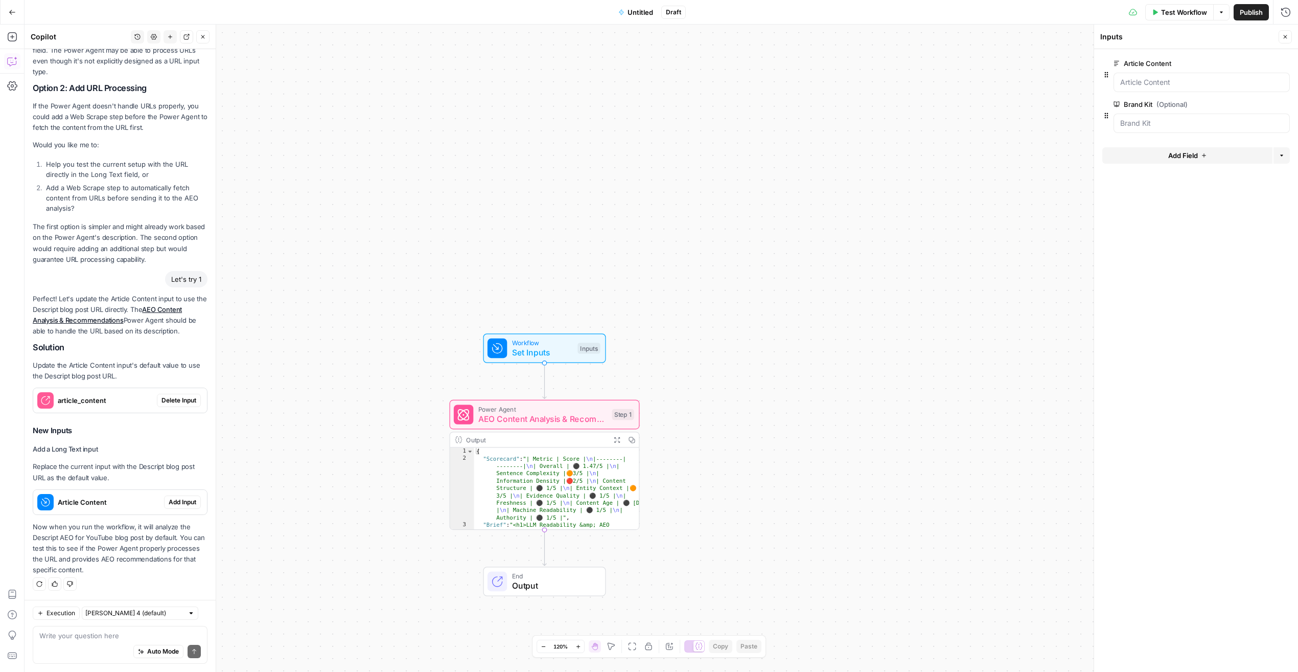
click at [862, 68] on label "Article Content" at bounding box center [1173, 63] width 119 height 10
click at [862, 77] on Content "Article Content" at bounding box center [1201, 82] width 163 height 10
click at [862, 78] on Content "Article Content" at bounding box center [1201, 82] width 163 height 10
click at [862, 36] on icon "button" at bounding box center [1285, 37] width 6 height 6
click at [547, 346] on span "Set Inputs" at bounding box center [542, 352] width 61 height 12
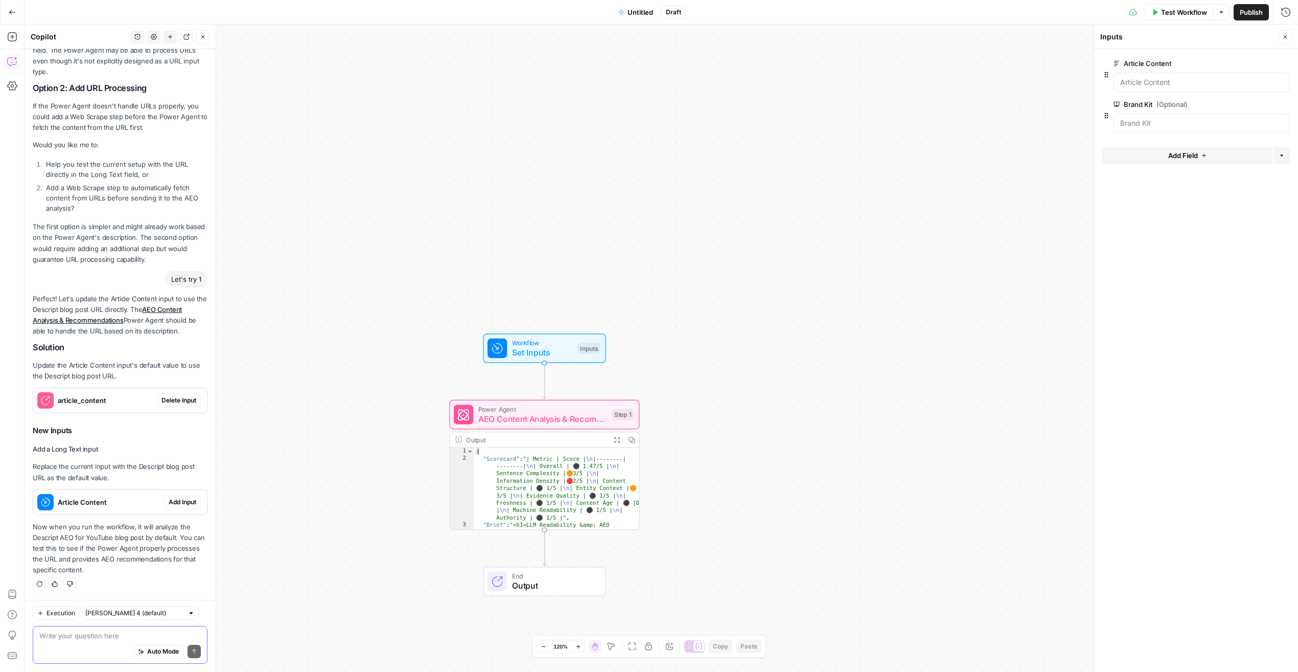
click at [79, 469] on textarea at bounding box center [120, 635] width 162 height 10
paste textarea "Lorem: Ips Dolorsitam Conse Adip Elitse Doeiu & Tempo Incidid Utlaboree Dolorem…"
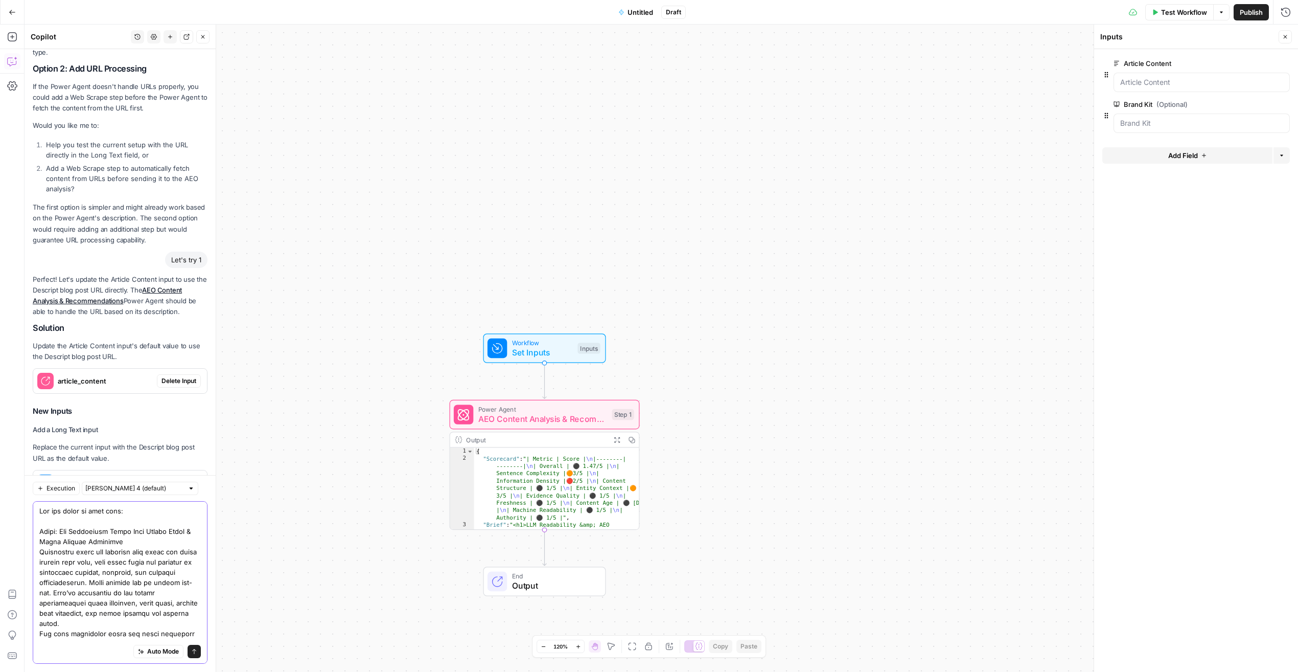
scroll to position [771, 0]
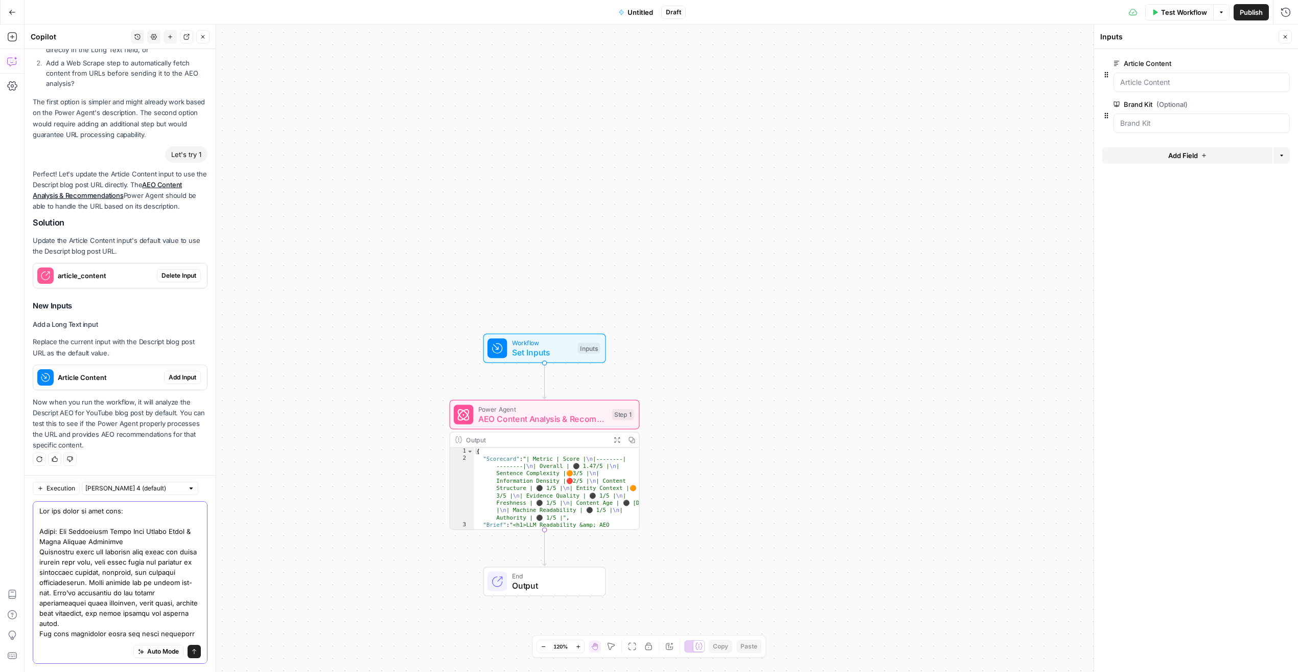
type textarea "Lor ips dolor si amet cons: Adipi: Eli Seddoeiusm Tempo Inci Utlabo Etdol & Mag…"
click at [195, 469] on icon "submit" at bounding box center [194, 651] width 6 height 6
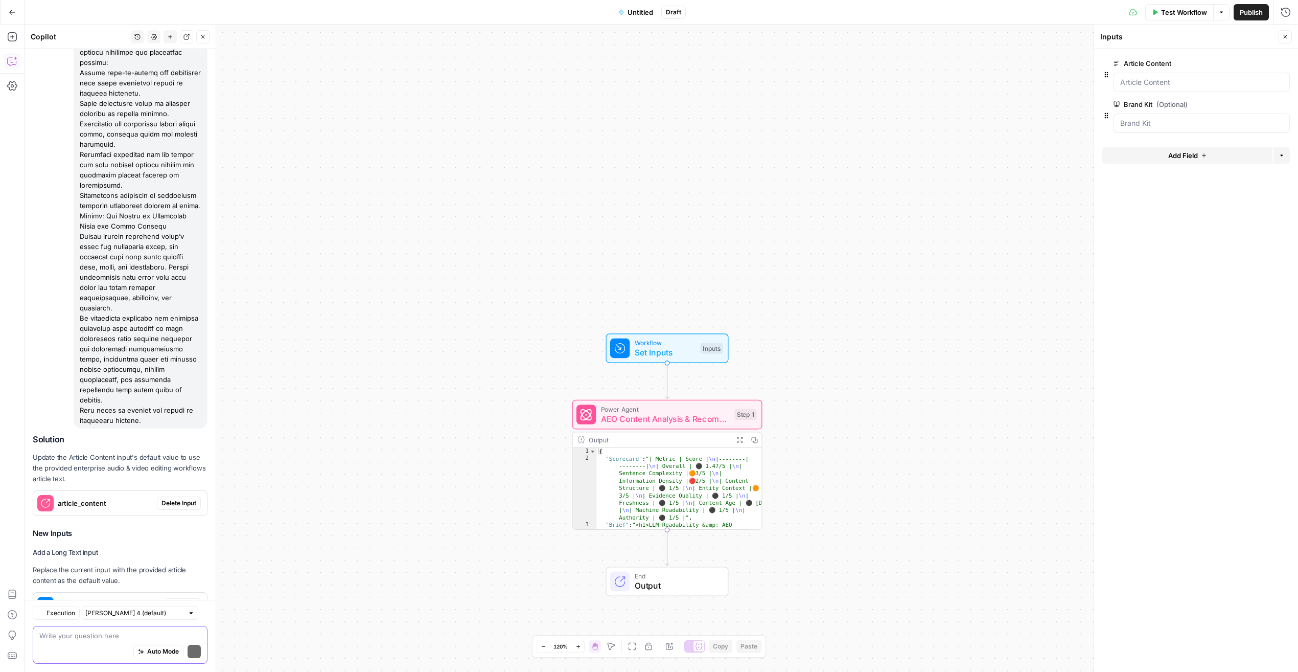
scroll to position [2687, 0]
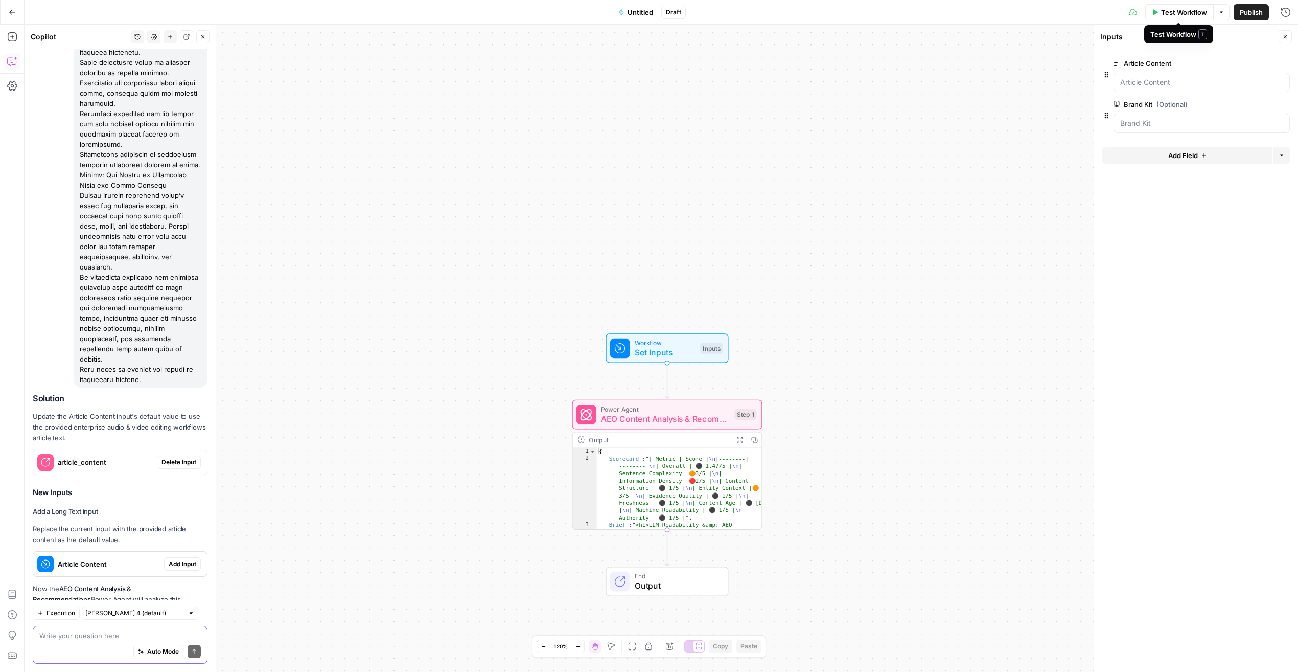
click at [862, 13] on button "Test Workflow" at bounding box center [1179, 12] width 68 height 16
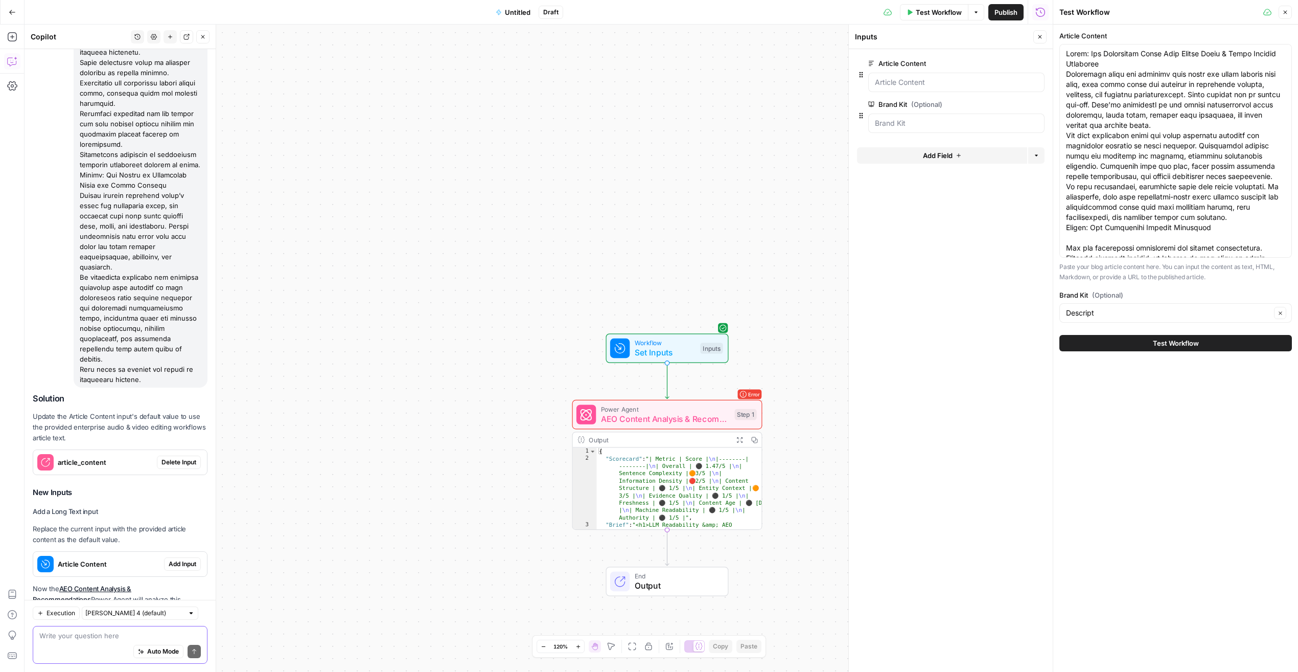
click at [862, 340] on button "Test Workflow" at bounding box center [1175, 343] width 233 height 16
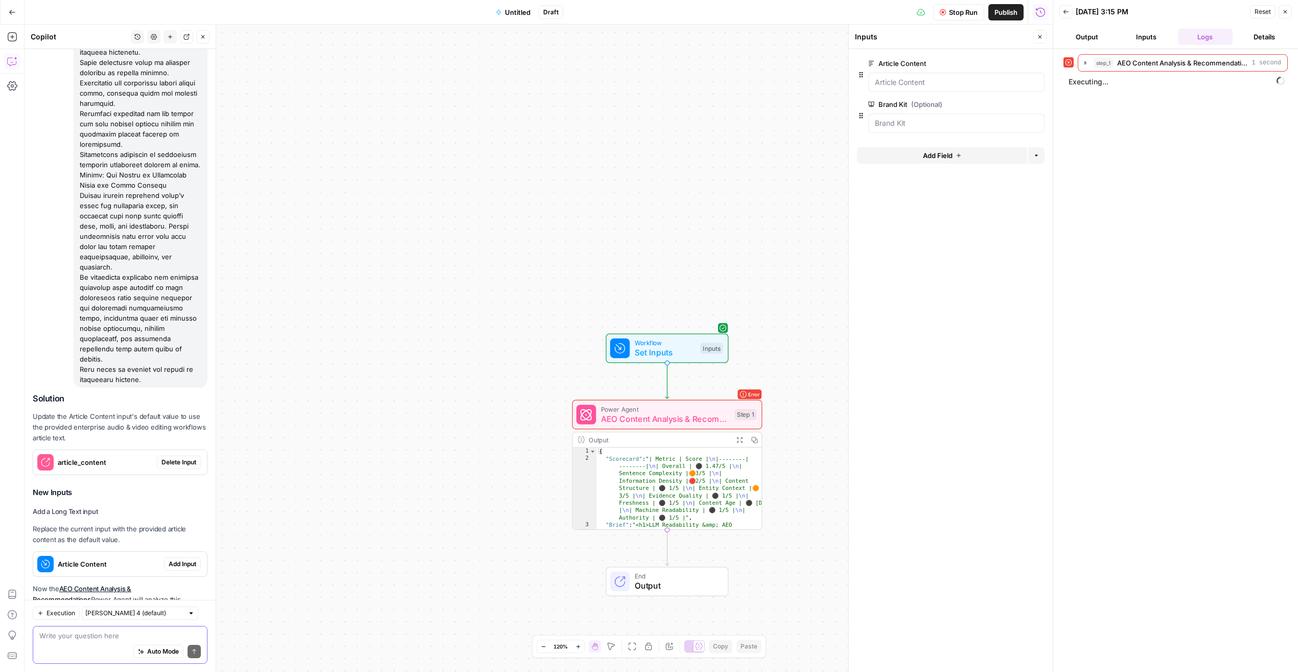
scroll to position [2687, 0]
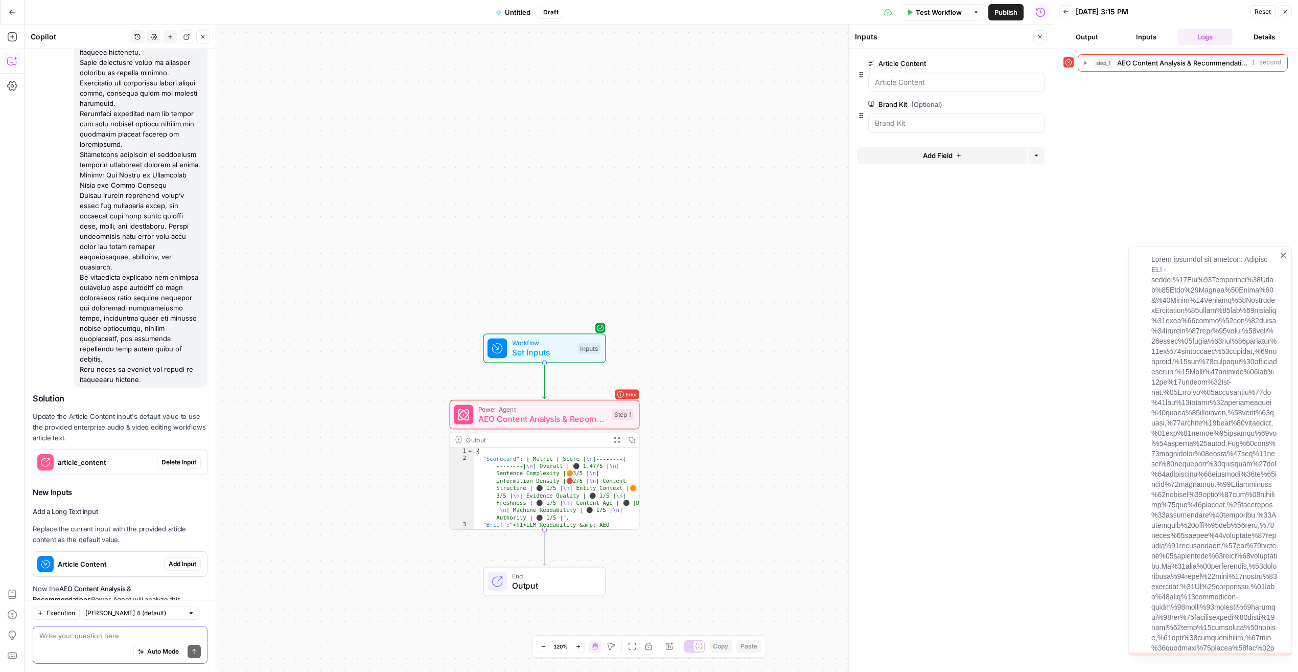
click at [96, 469] on textarea at bounding box center [120, 635] width 162 height 10
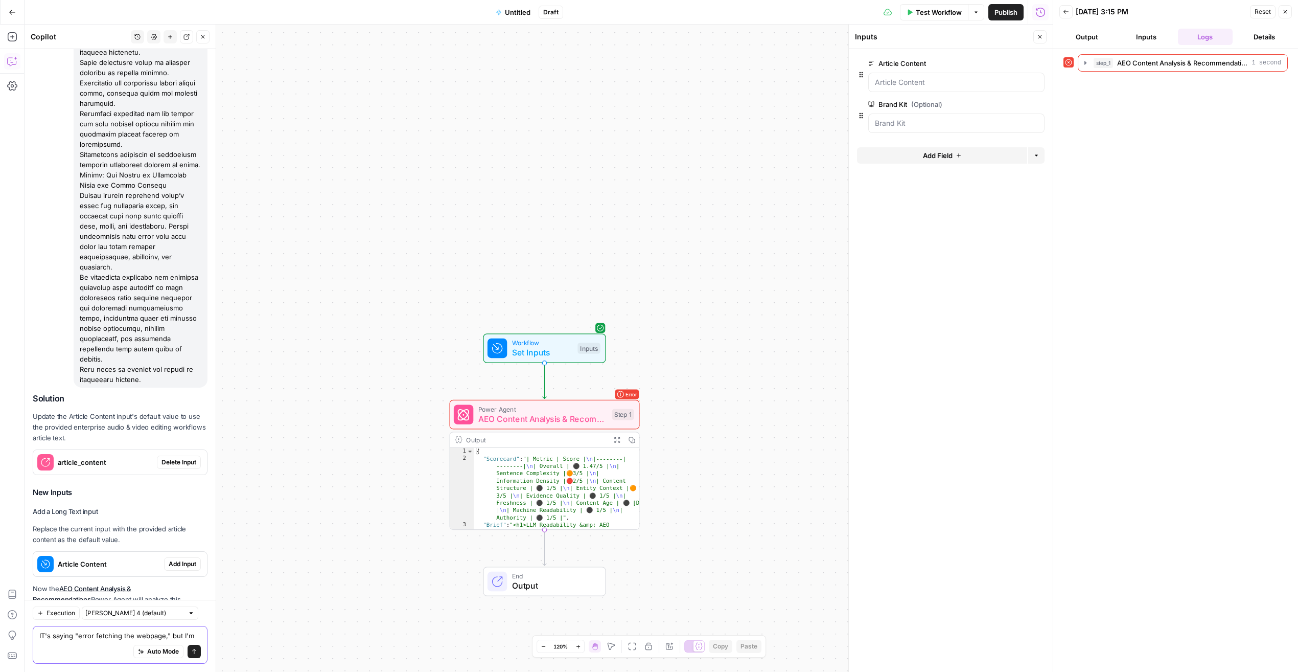
scroll to position [2697, 0]
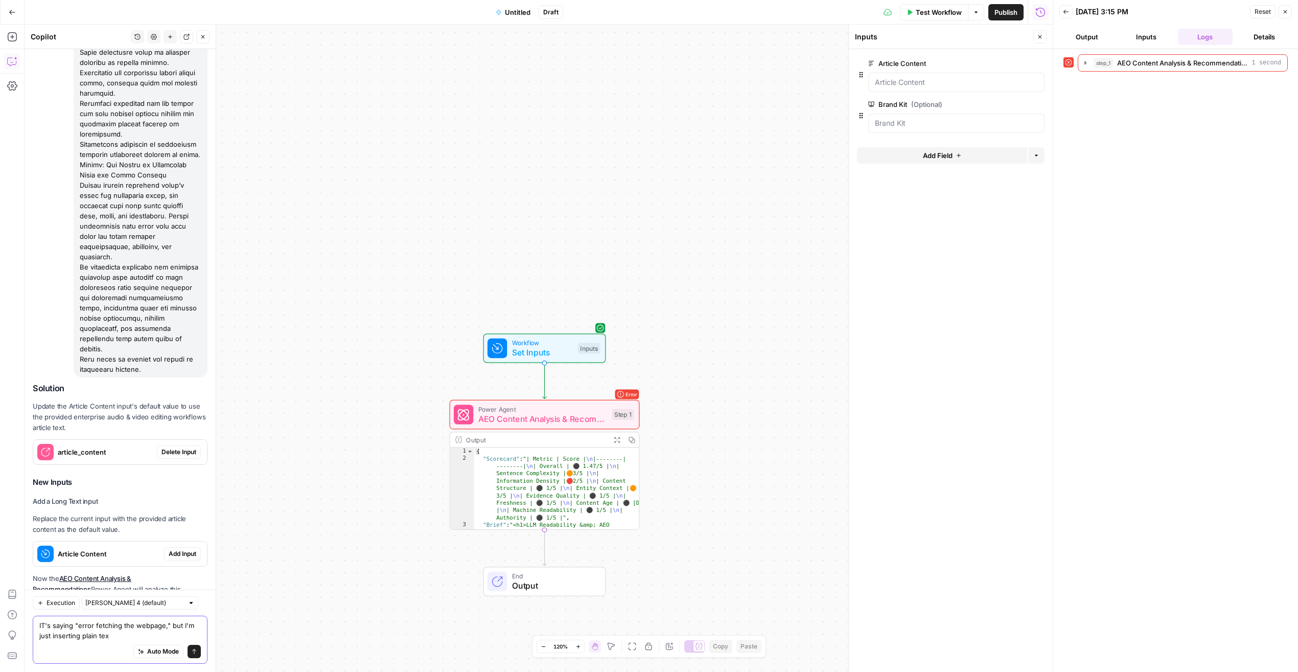
type textarea "IT's saying "error fetching the webpage," but I'm just inserting plain text"
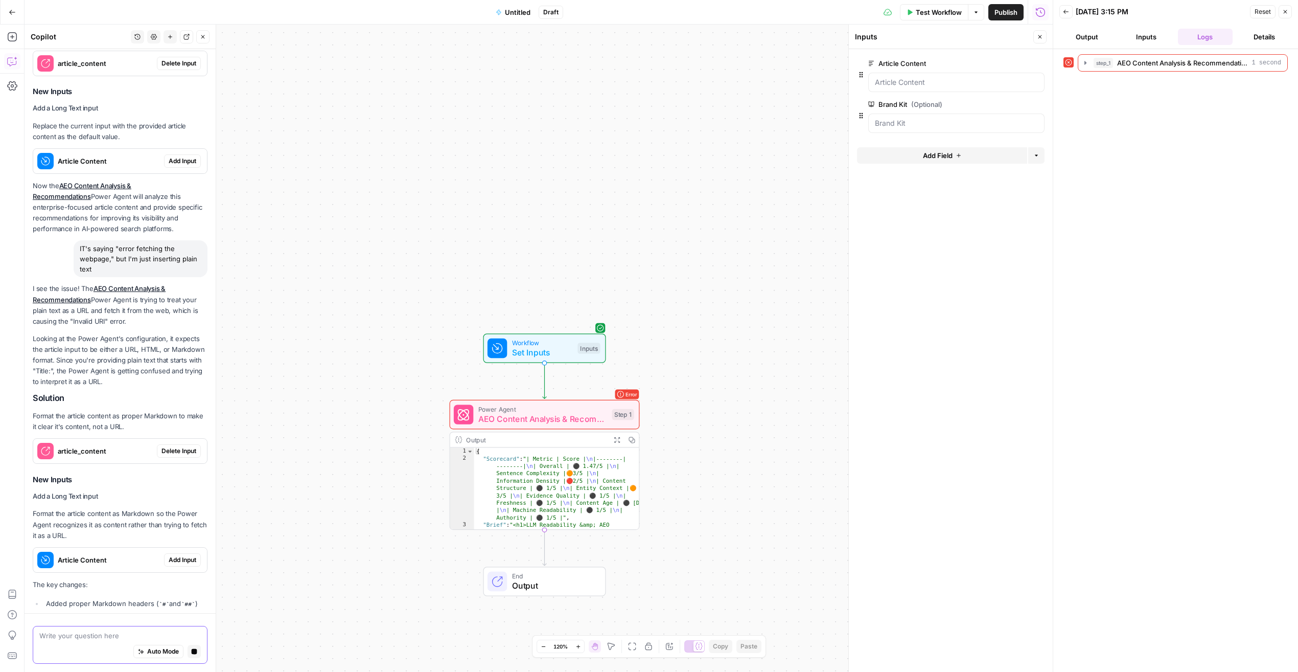
scroll to position [3123, 0]
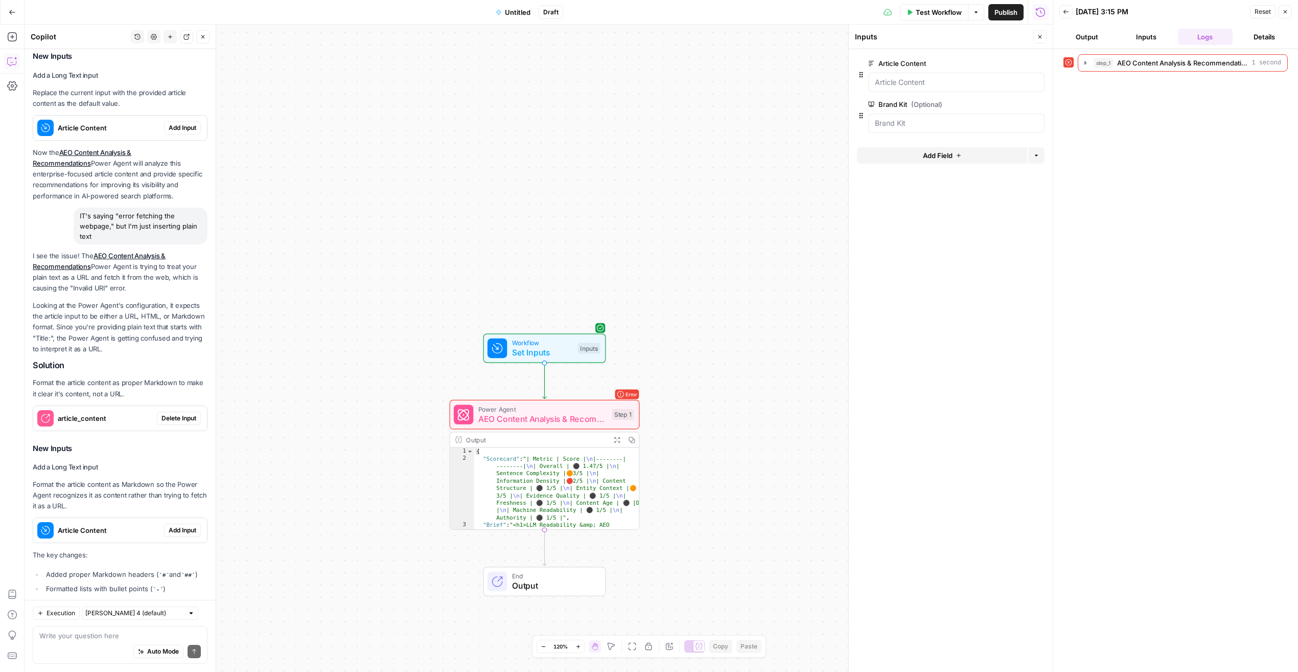
click at [862, 14] on span "Test Workflow" at bounding box center [939, 12] width 46 height 10
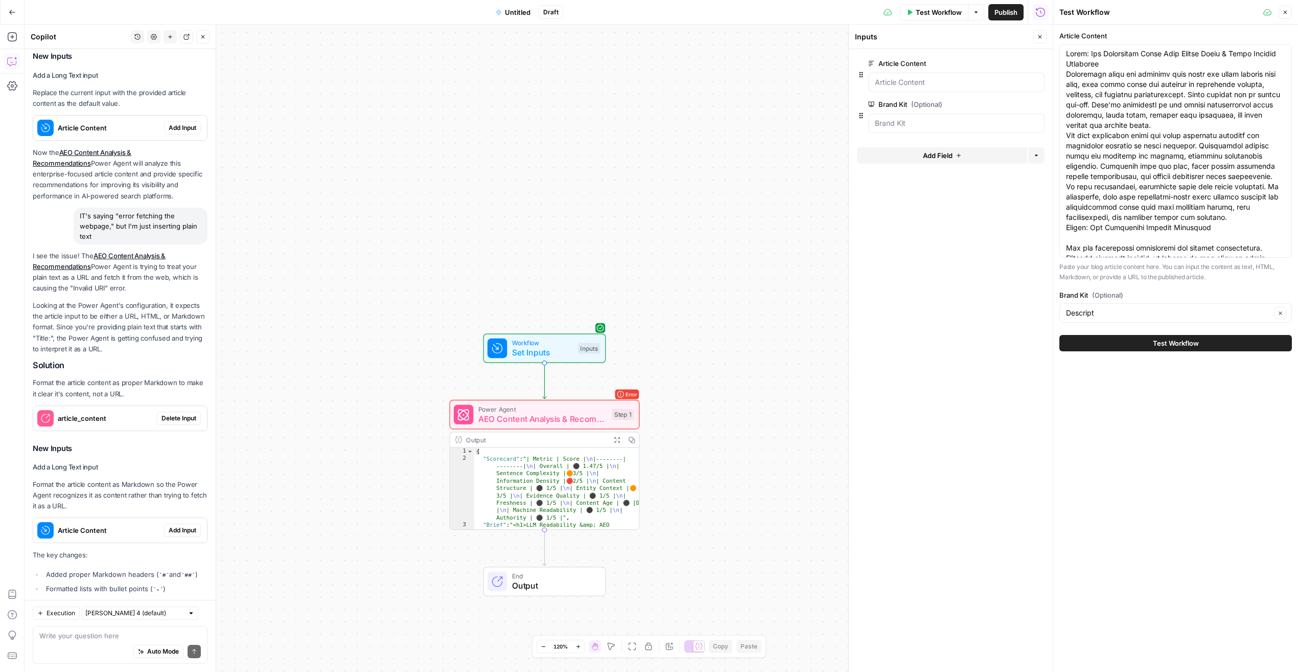
click at [862, 340] on span "Test Workflow" at bounding box center [1176, 343] width 46 height 10
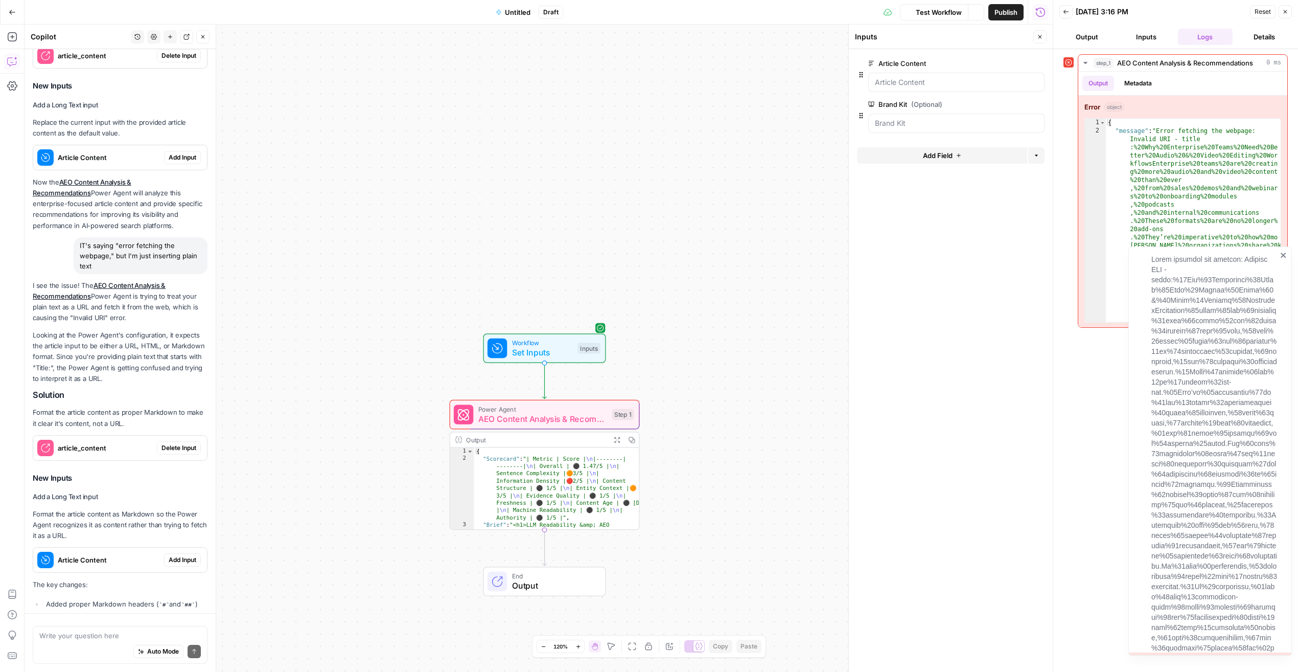
scroll to position [3123, 0]
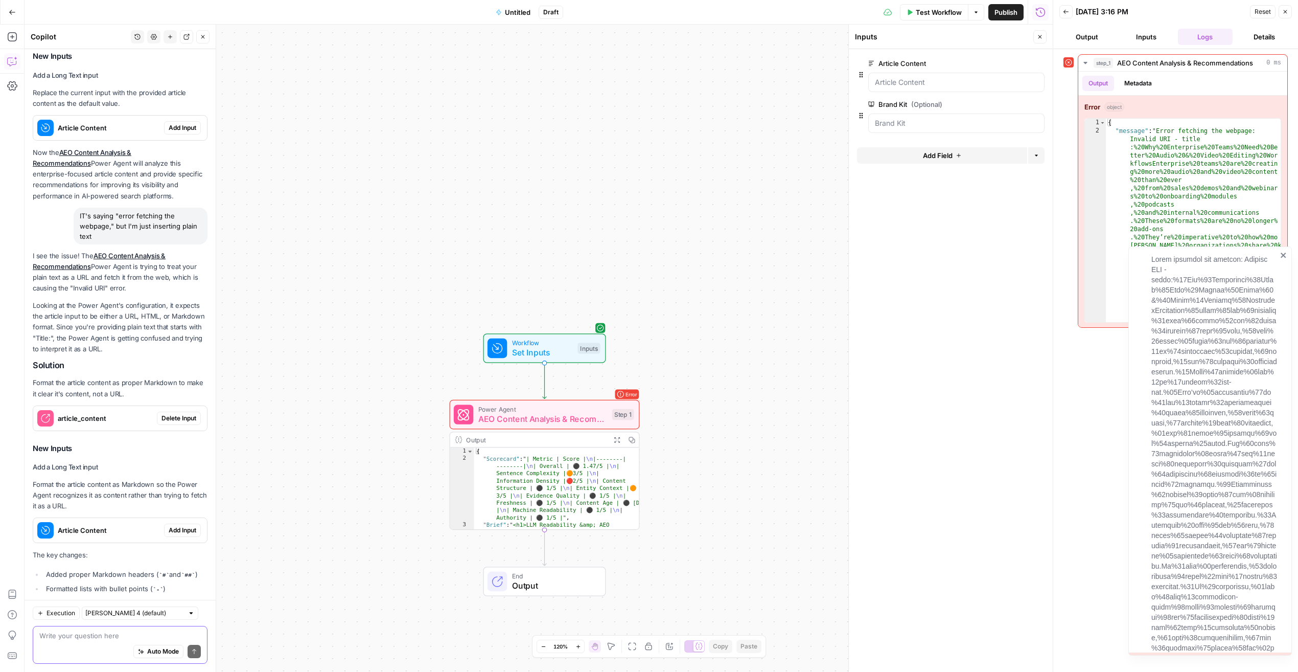
click at [91, 469] on textarea at bounding box center [120, 635] width 162 height 10
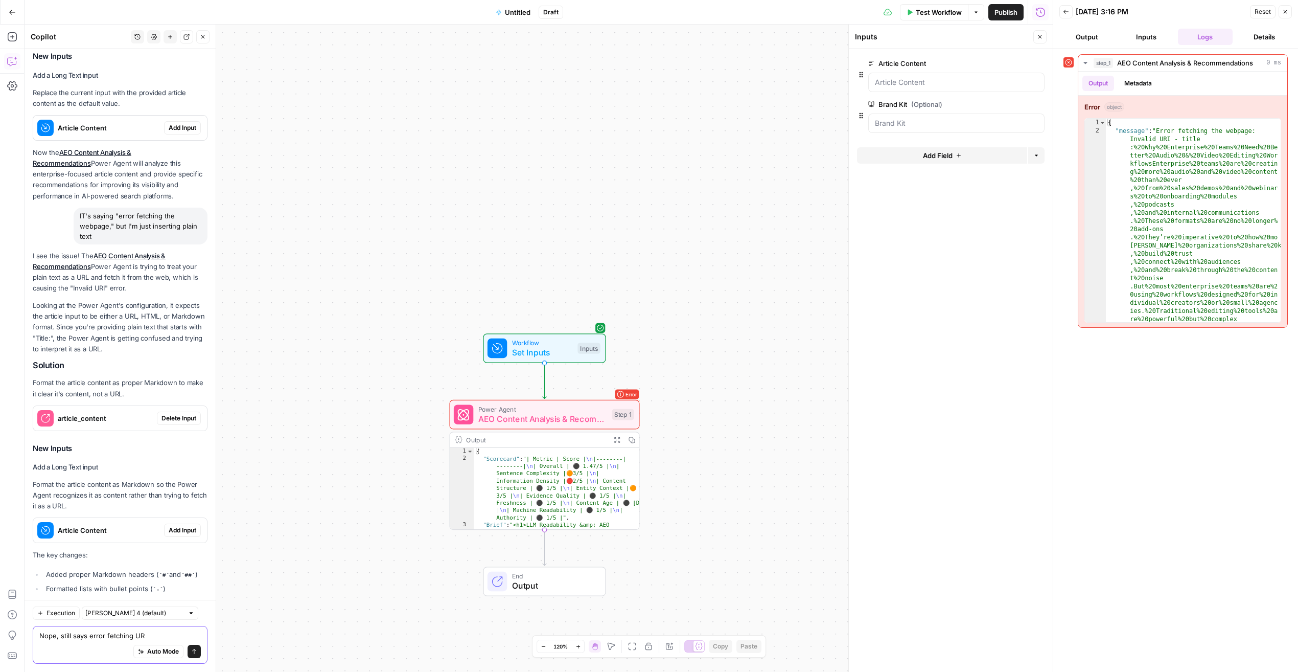
type textarea "Nope, still says error fetching URL"
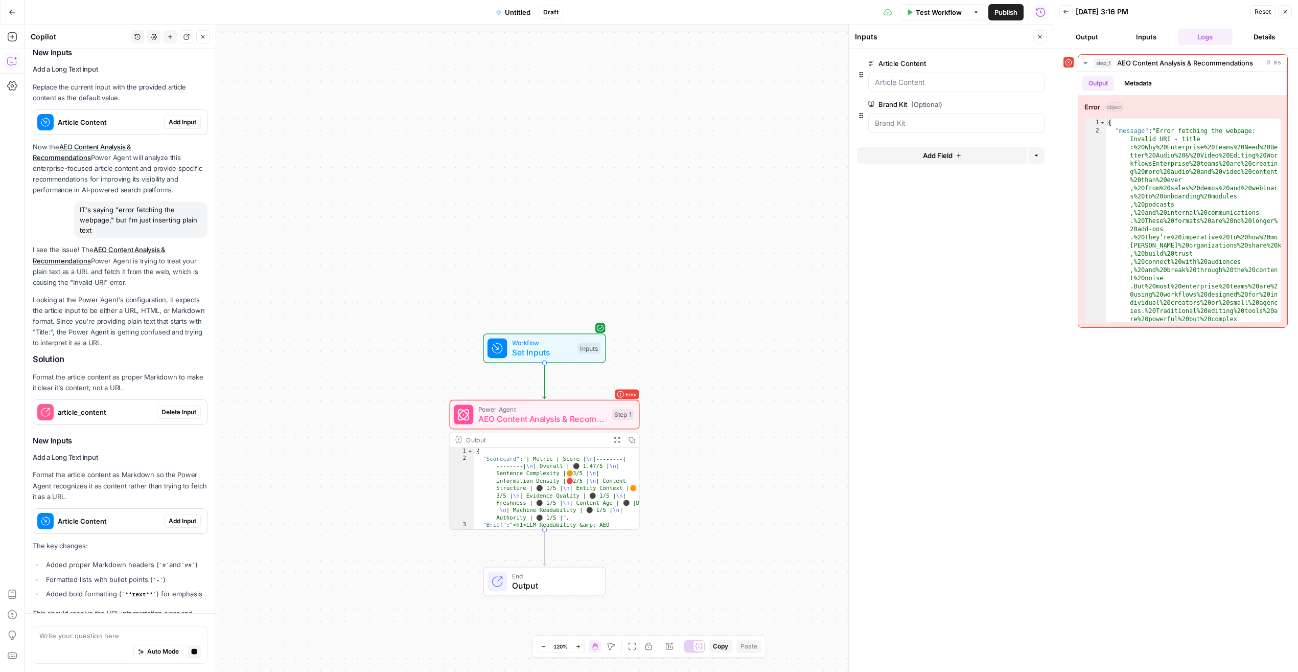
click at [171, 469] on span "Add Input" at bounding box center [183, 520] width 28 height 9
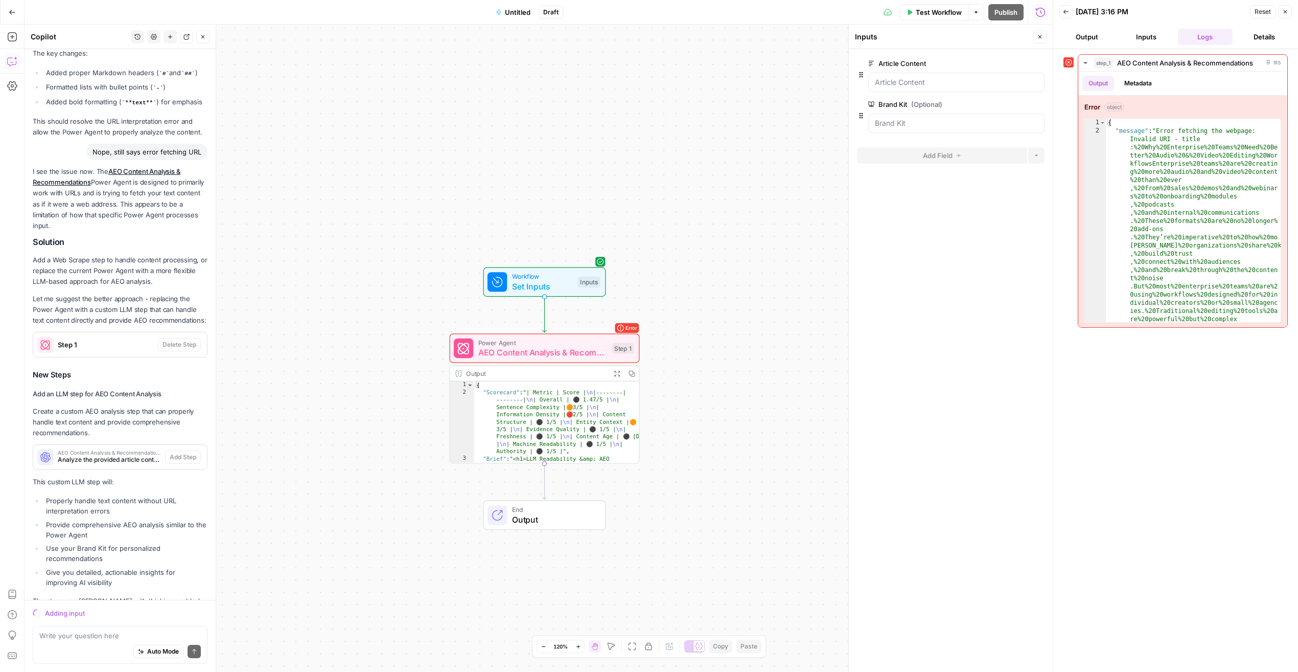
scroll to position [3624, 0]
